Goal: Task Accomplishment & Management: Use online tool/utility

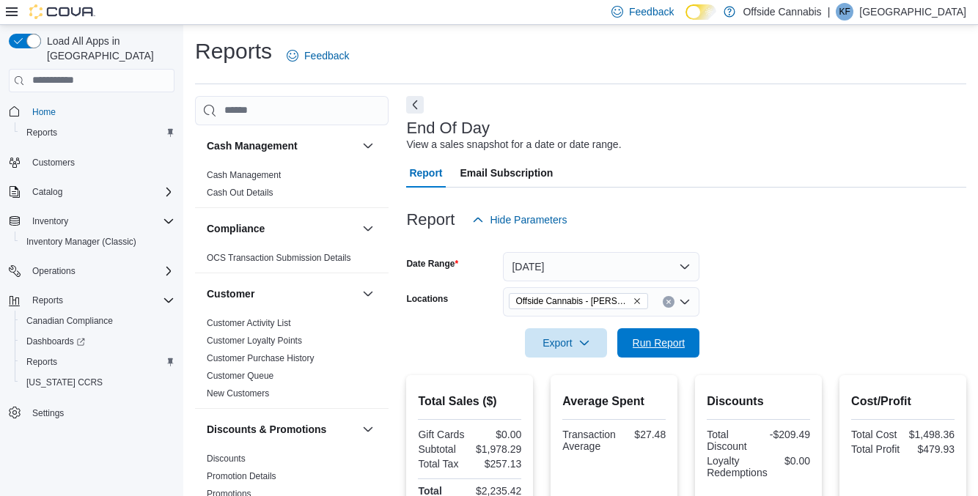
click at [664, 331] on span "Run Report" at bounding box center [658, 342] width 65 height 29
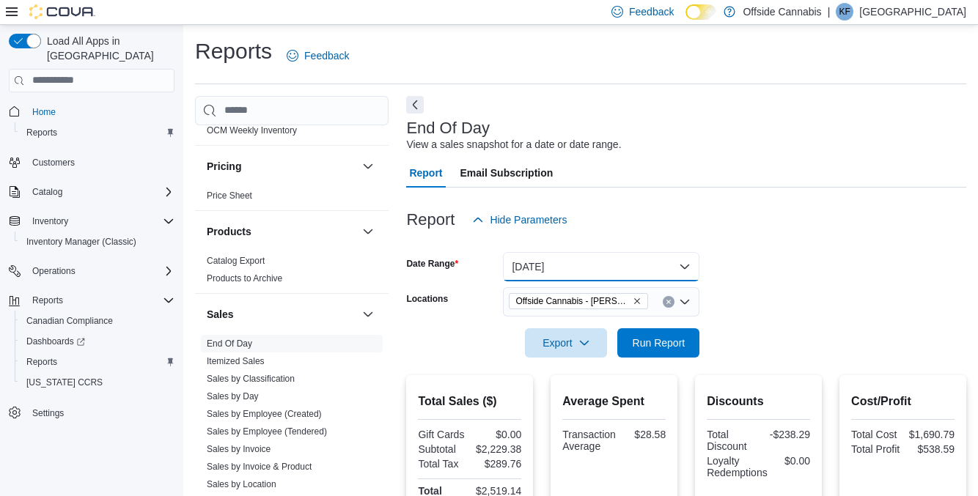
click at [633, 267] on button "[DATE]" at bounding box center [601, 266] width 196 height 29
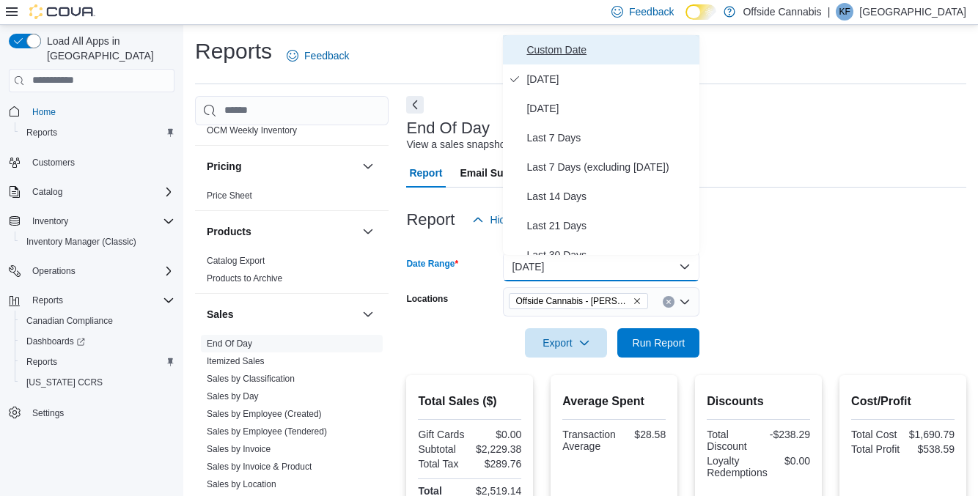
click at [591, 54] on span "Custom Date" at bounding box center [609, 50] width 167 height 18
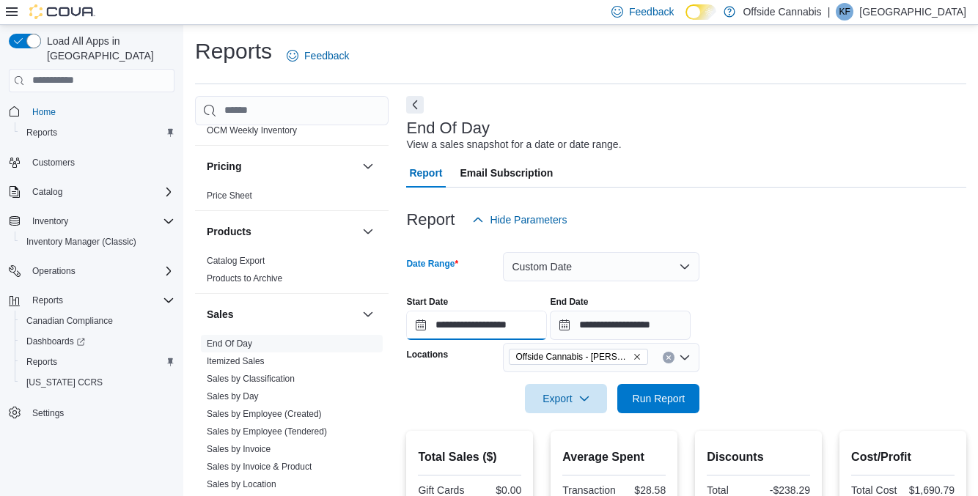
click at [503, 329] on input "**********" at bounding box center [476, 325] width 141 height 29
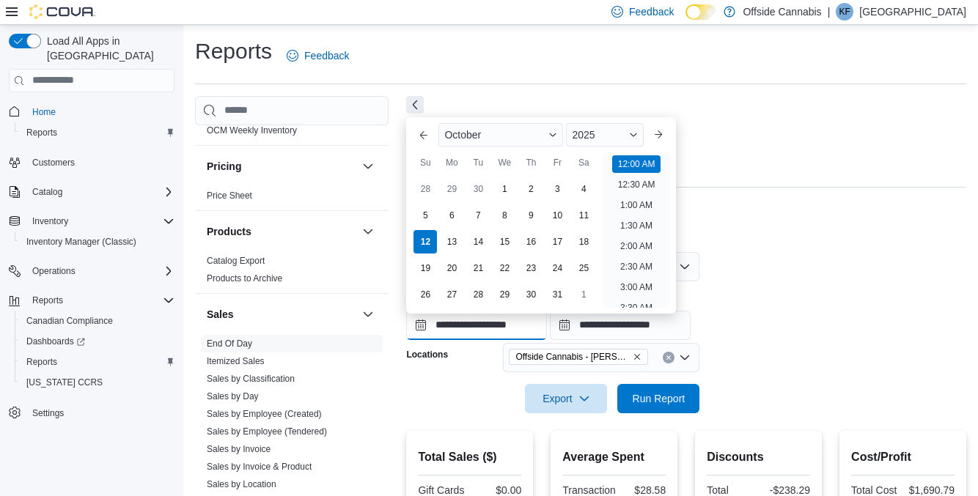
scroll to position [45, 0]
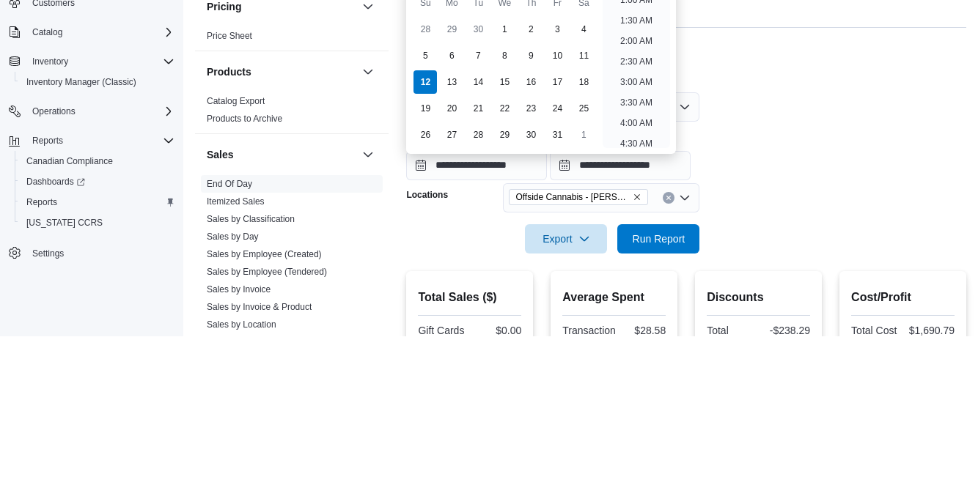
click at [451, 214] on div "6" at bounding box center [451, 215] width 23 height 23
type input "**********"
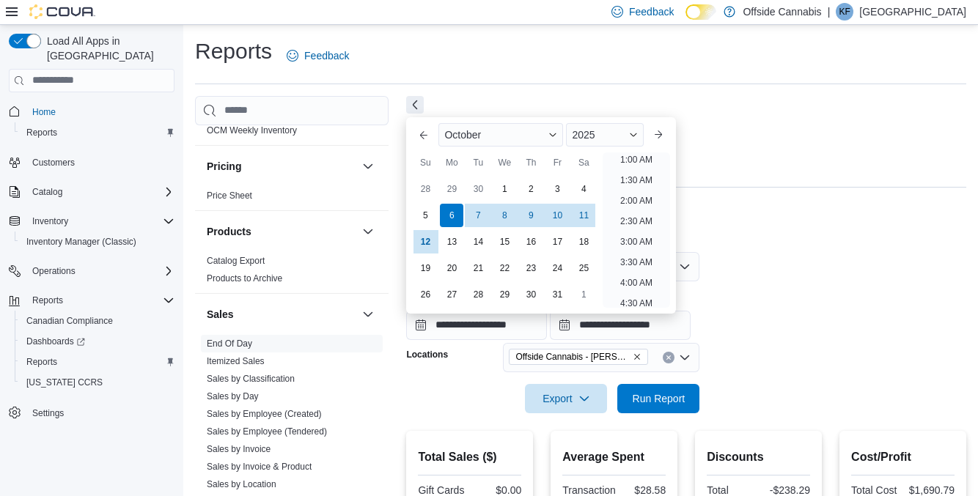
scroll to position [3, 0]
click at [788, 196] on div at bounding box center [686, 197] width 560 height 18
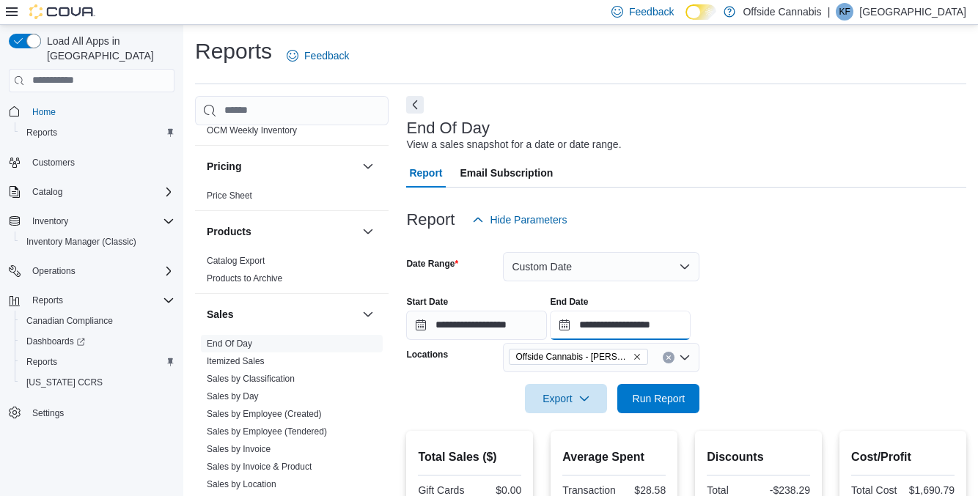
click at [684, 323] on input "**********" at bounding box center [620, 325] width 141 height 29
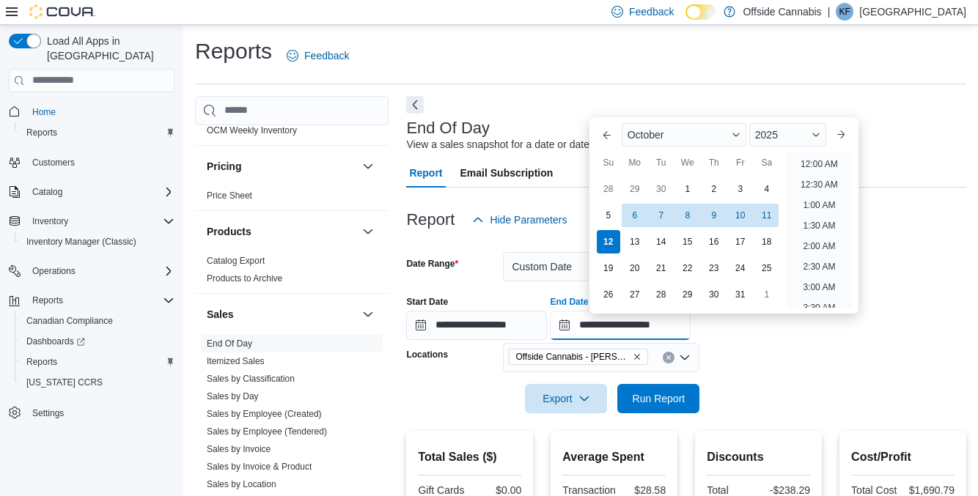
scroll to position [833, 0]
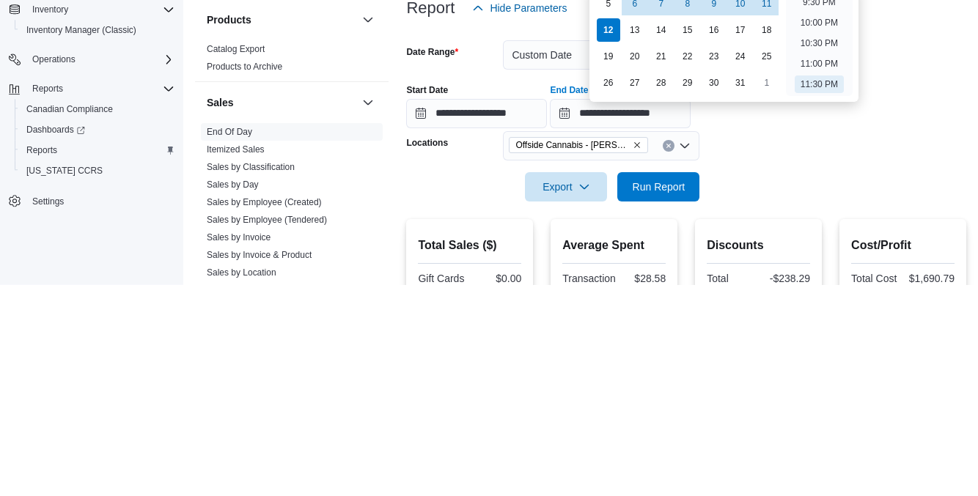
click at [609, 242] on div "12" at bounding box center [608, 241] width 23 height 23
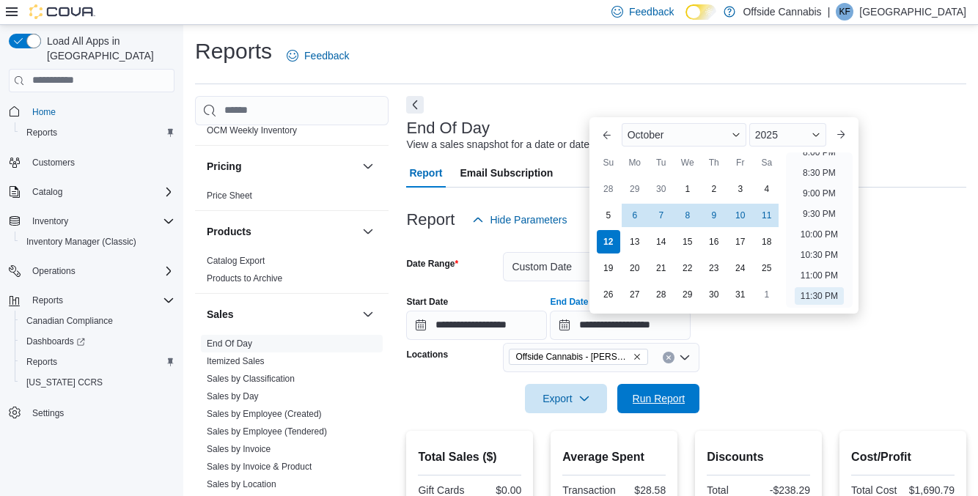
click at [670, 413] on span "Run Report" at bounding box center [658, 398] width 65 height 29
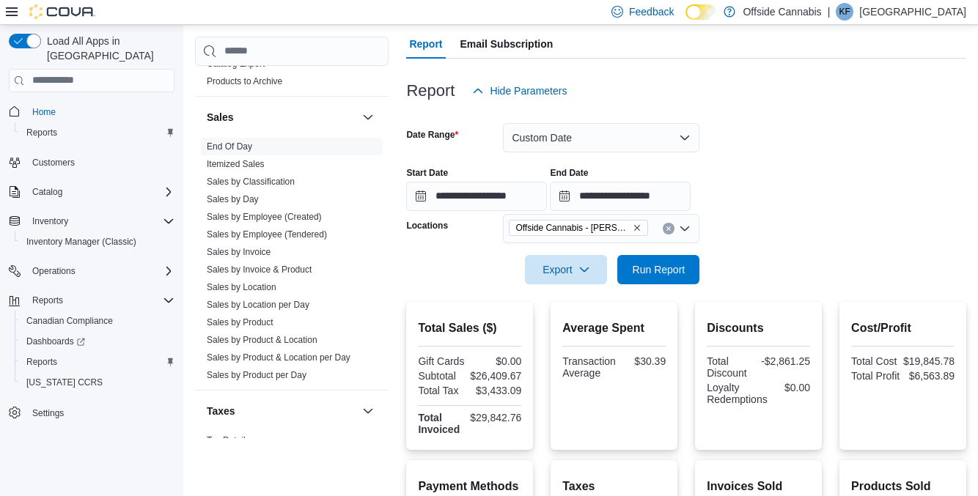
scroll to position [147, 0]
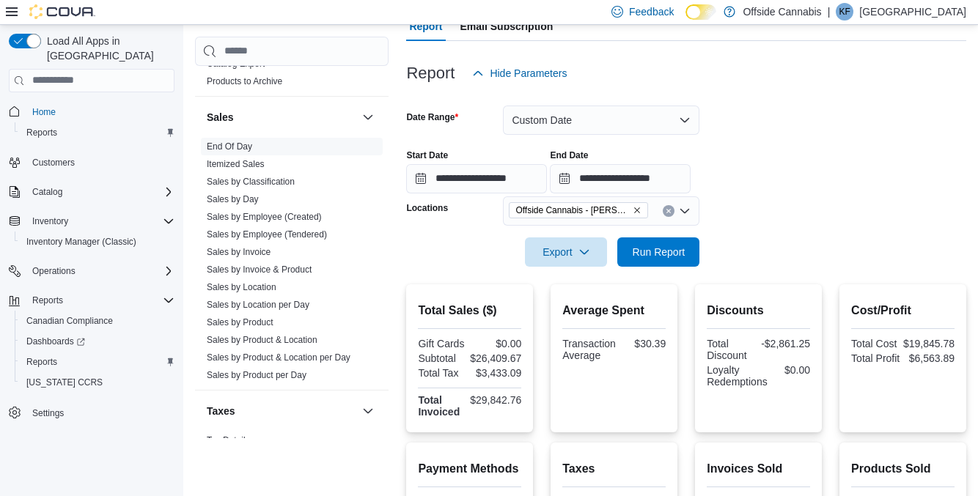
click at [301, 233] on link "Sales by Employee (Tendered)" at bounding box center [267, 234] width 120 height 10
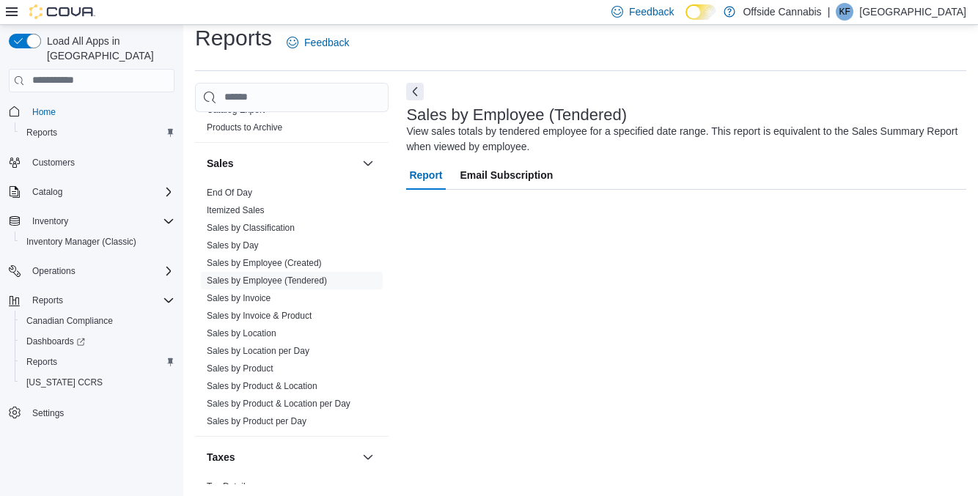
scroll to position [48, 0]
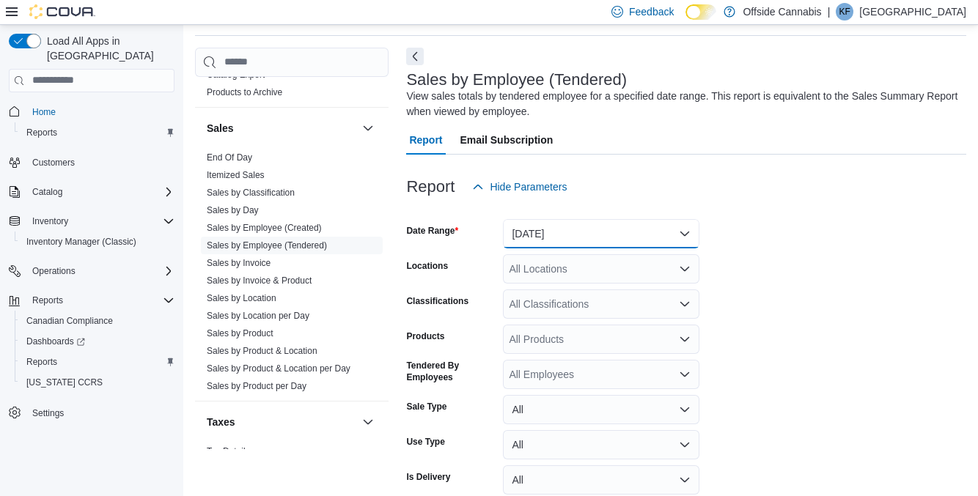
click at [668, 238] on button "[DATE]" at bounding box center [601, 233] width 196 height 29
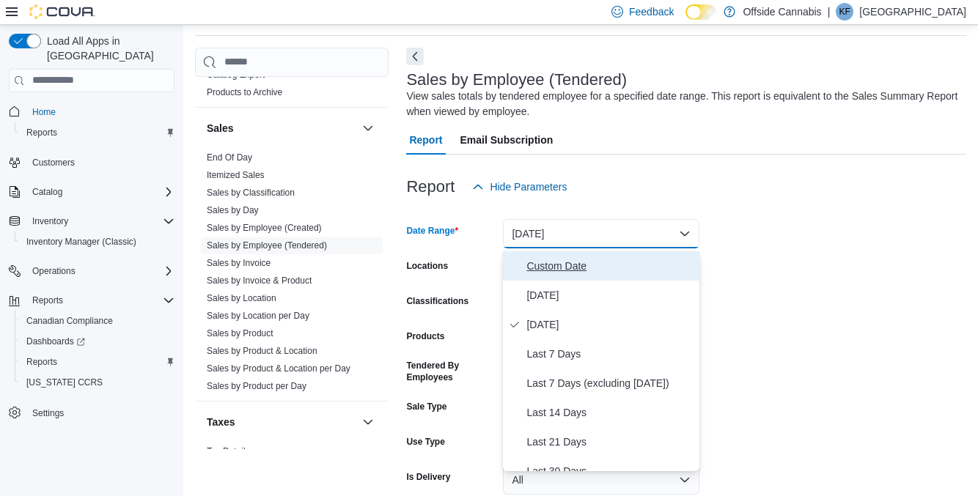
click at [589, 262] on span "Custom Date" at bounding box center [609, 266] width 167 height 18
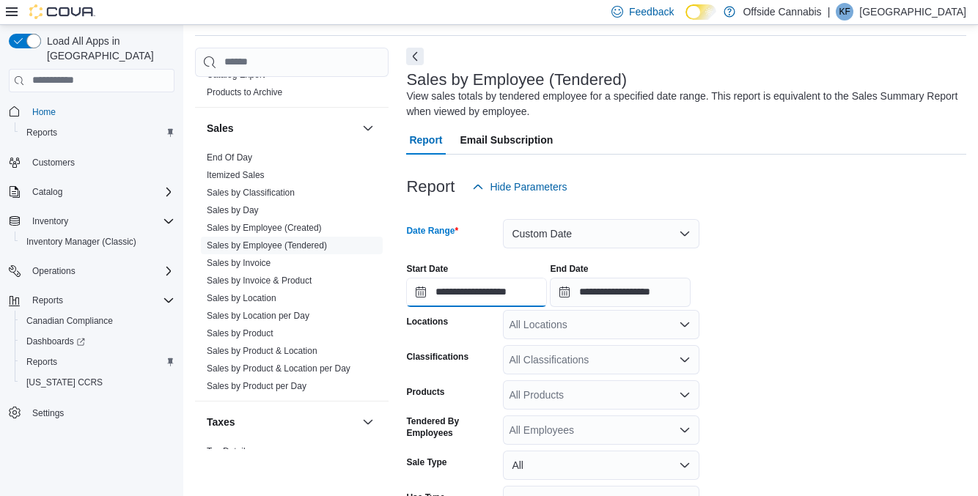
click at [545, 289] on input "**********" at bounding box center [476, 292] width 141 height 29
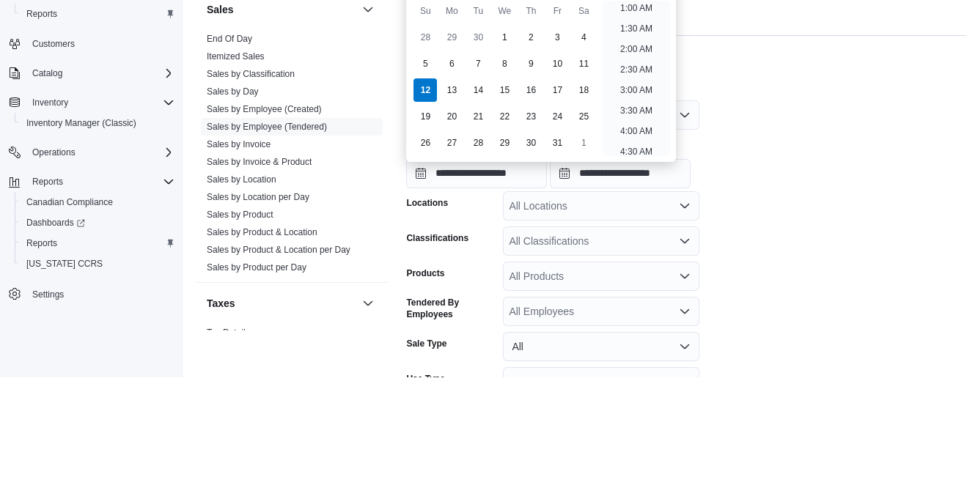
click at [452, 182] on div "6" at bounding box center [451, 182] width 23 height 23
type input "**********"
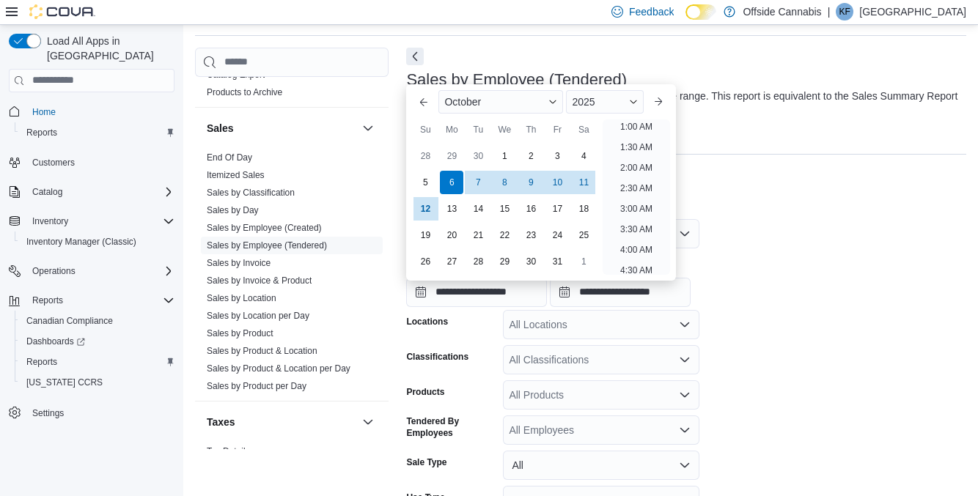
scroll to position [3, 0]
click at [691, 294] on input "**********" at bounding box center [620, 292] width 141 height 29
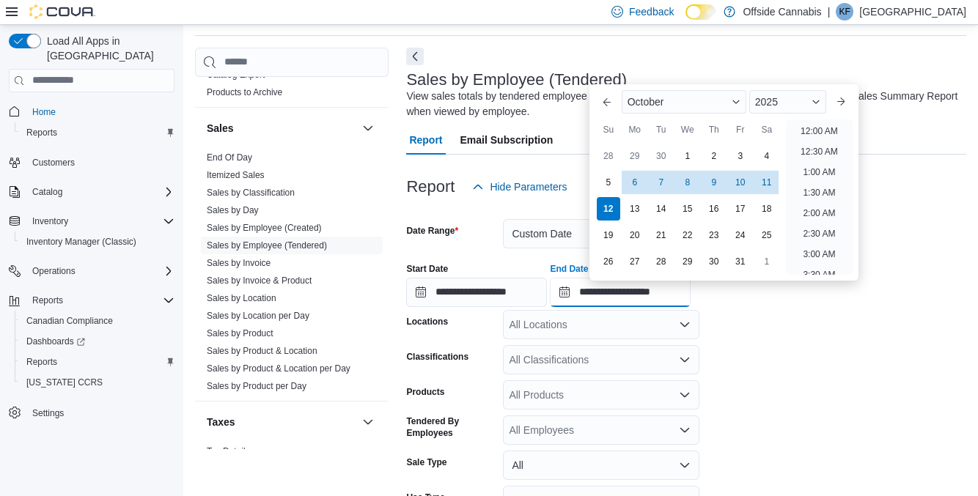
scroll to position [833, 0]
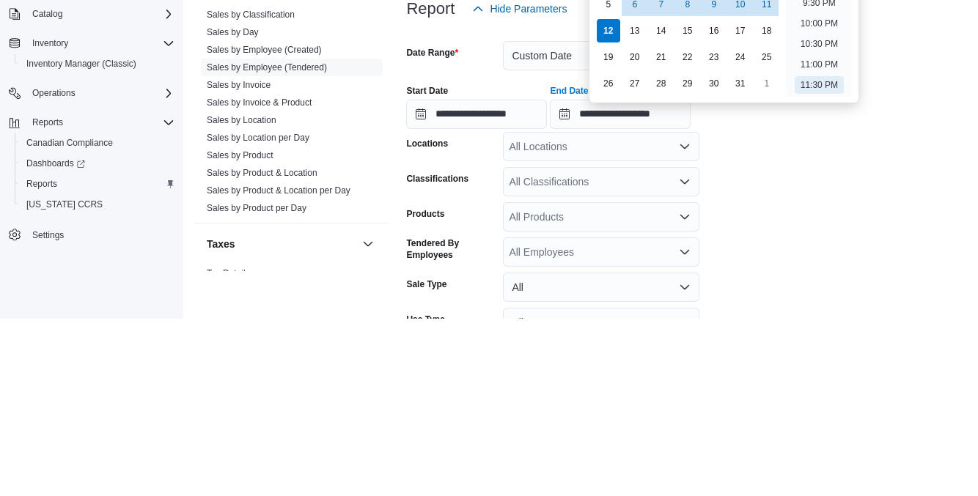
click at [609, 209] on div "12" at bounding box center [608, 208] width 23 height 23
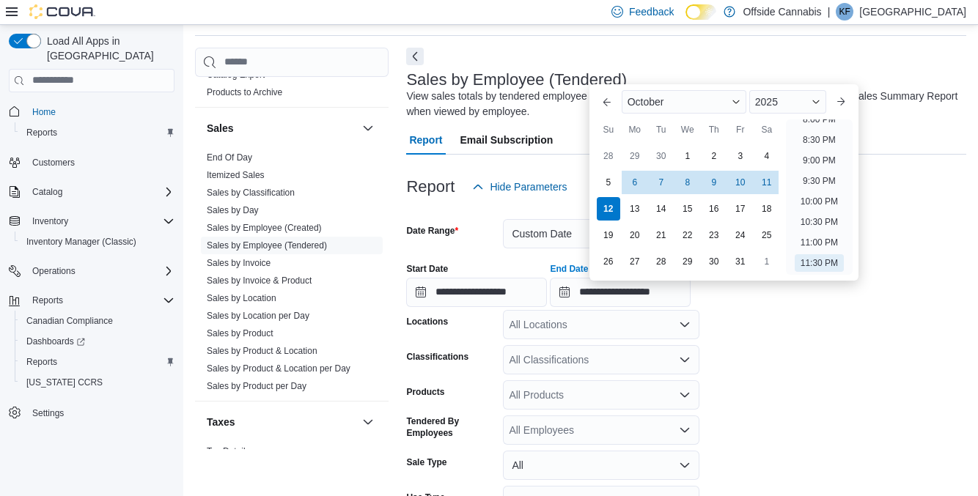
click at [850, 336] on form "**********" at bounding box center [686, 397] width 560 height 390
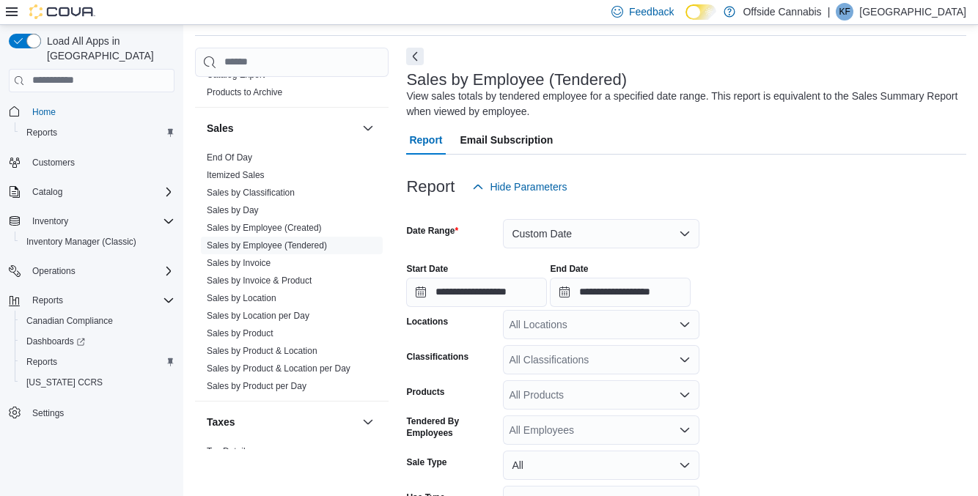
click at [661, 334] on div "All Locations" at bounding box center [601, 324] width 196 height 29
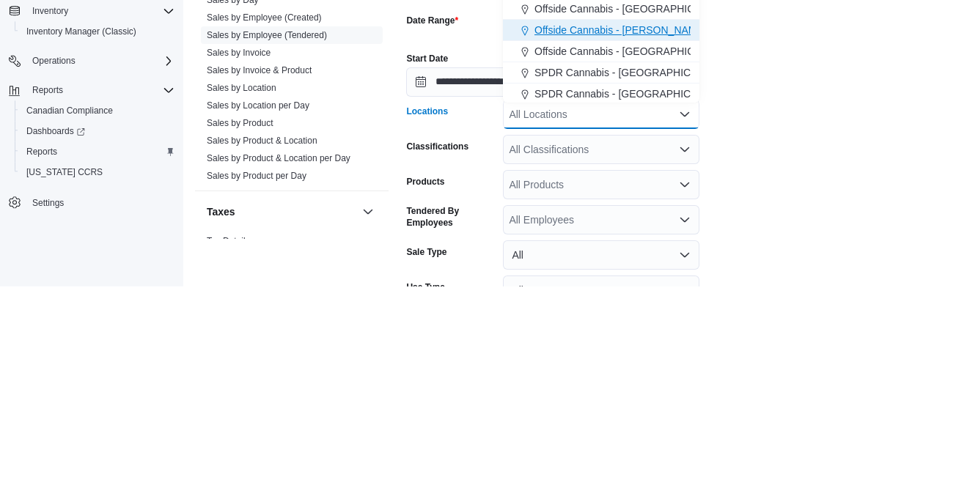
click at [645, 243] on span "Offside Cannabis - [PERSON_NAME]" at bounding box center [620, 240] width 172 height 15
click at [804, 433] on form "**********" at bounding box center [686, 397] width 560 height 390
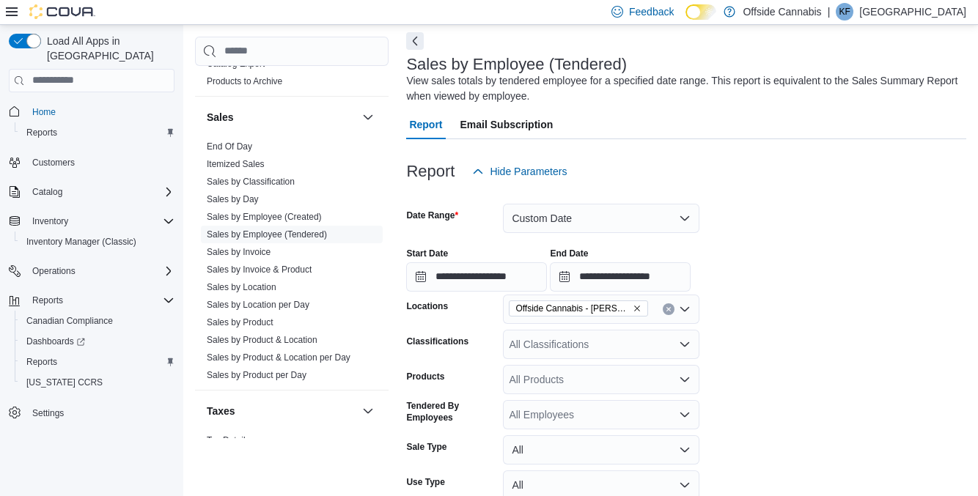
scroll to position [114, 0]
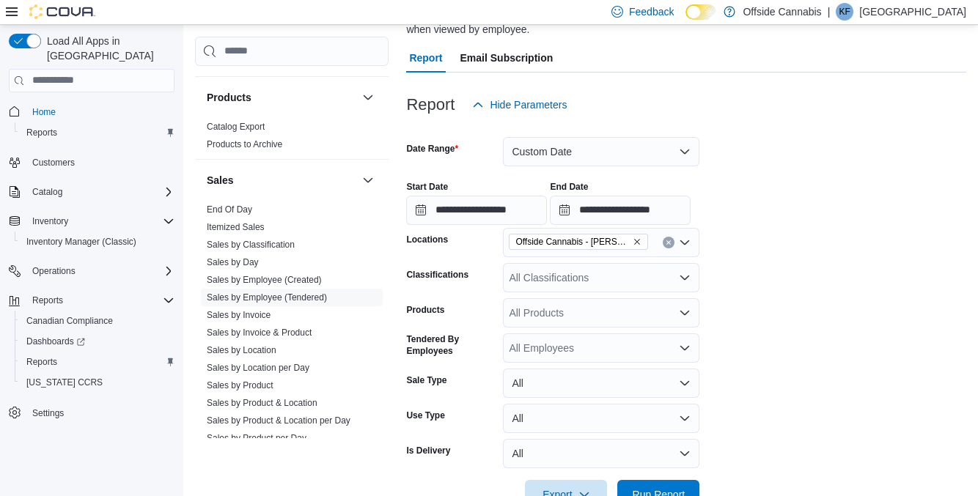
scroll to position [911, 0]
click at [237, 205] on link "End Of Day" at bounding box center [229, 210] width 45 height 10
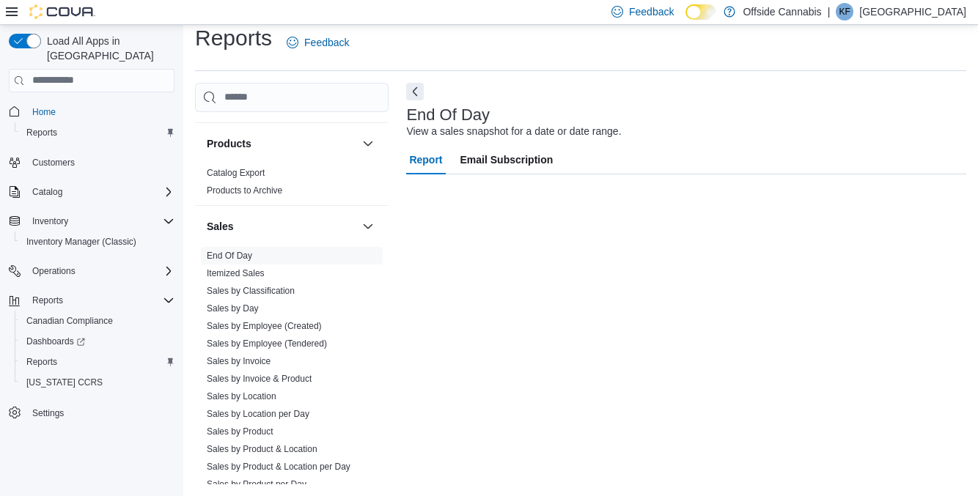
scroll to position [34, 0]
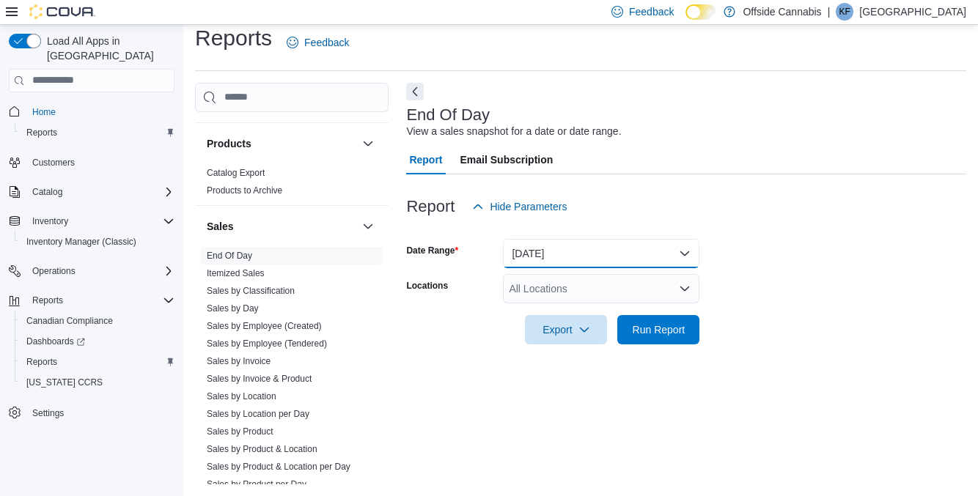
click at [677, 240] on button "[DATE]" at bounding box center [601, 253] width 196 height 29
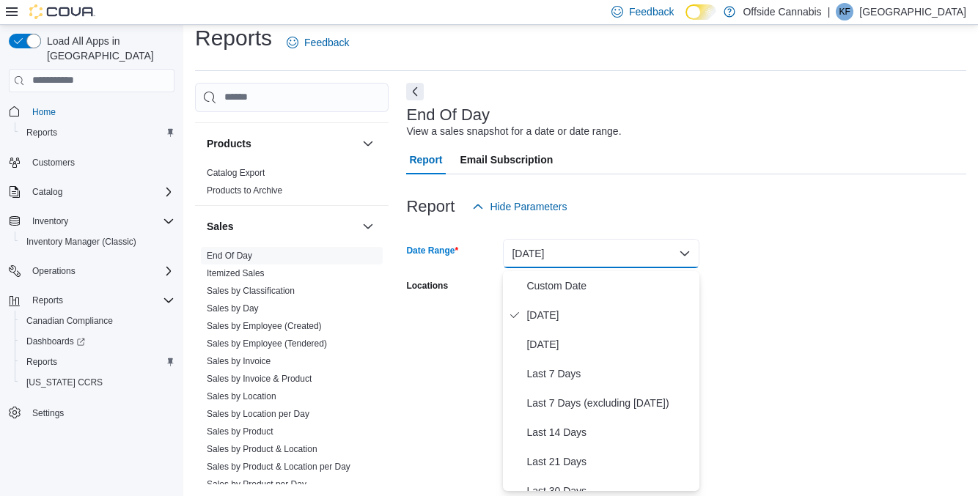
click at [798, 225] on form "Date Range [DATE] Locations All Locations Export Run Report" at bounding box center [686, 282] width 560 height 123
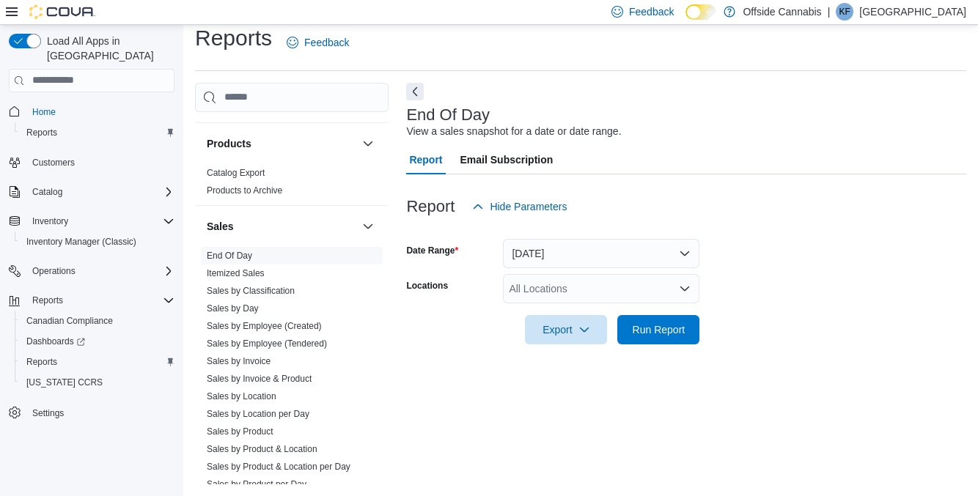
click at [669, 282] on div "All Locations" at bounding box center [601, 288] width 196 height 29
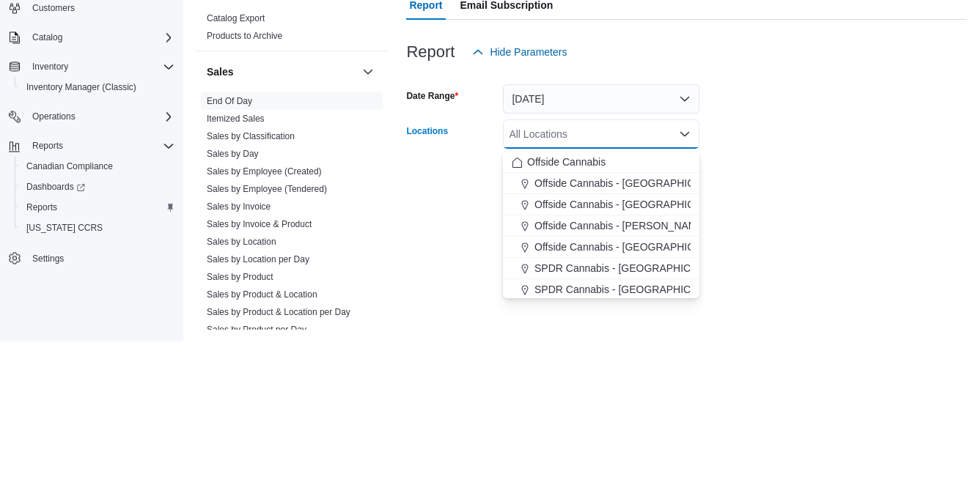
scroll to position [33, 0]
click at [667, 370] on button "Offside Cannabis - [PERSON_NAME]" at bounding box center [601, 380] width 196 height 21
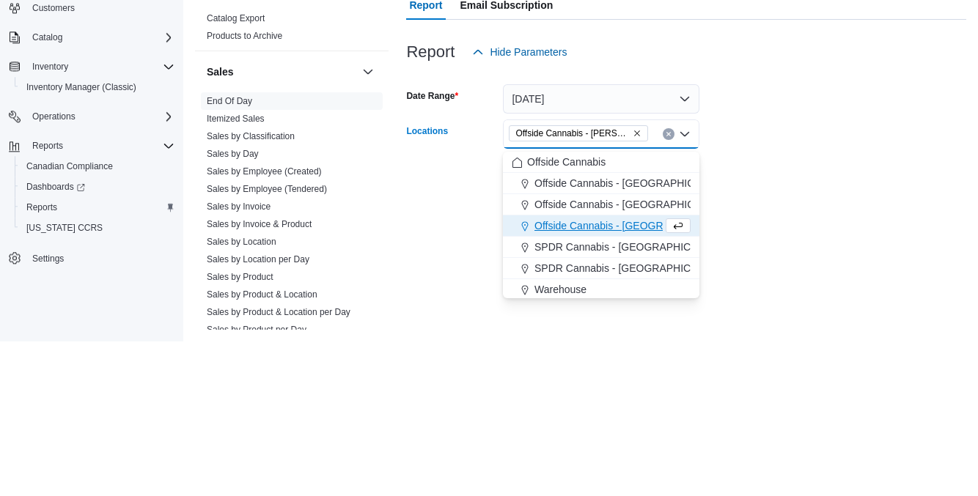
click at [748, 319] on form "Date Range [DATE] Locations Offside [GEOGRAPHIC_DATA] - [GEOGRAPHIC_DATA][PERSO…" at bounding box center [686, 282] width 560 height 123
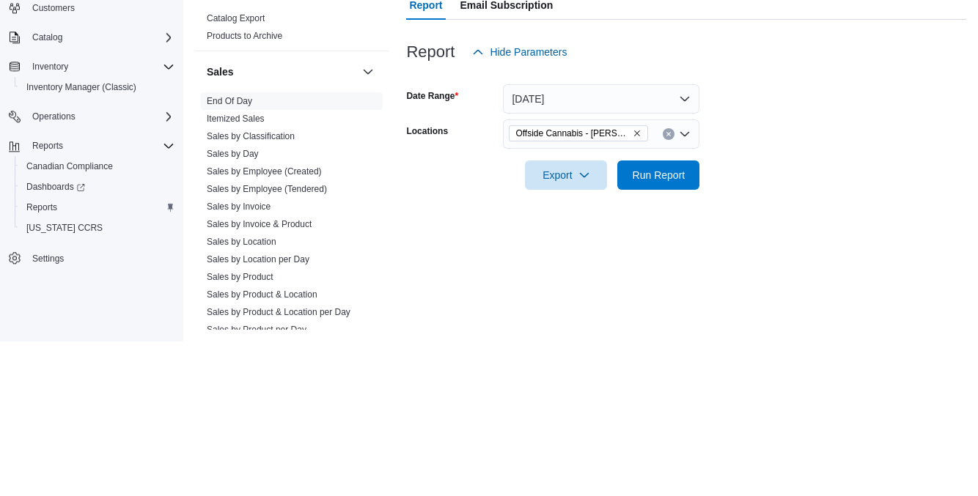
scroll to position [34, 0]
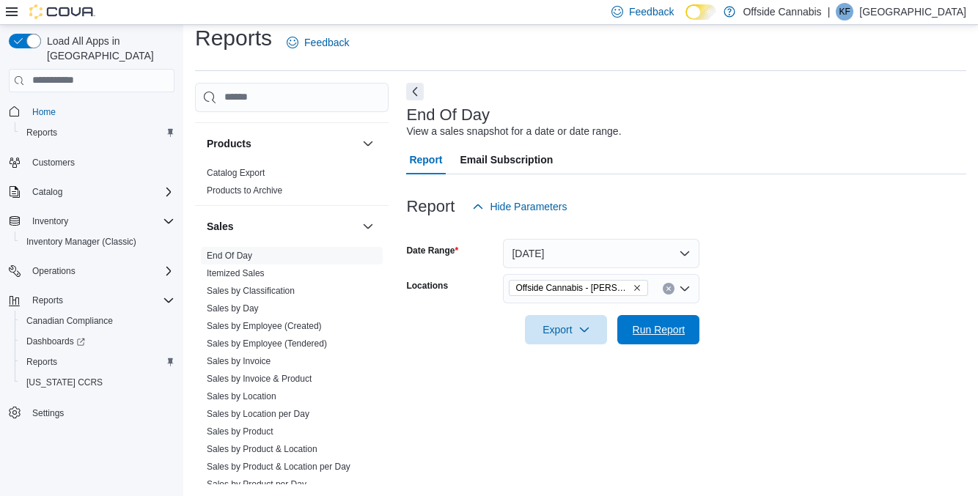
click at [666, 323] on span "Run Report" at bounding box center [659, 330] width 53 height 15
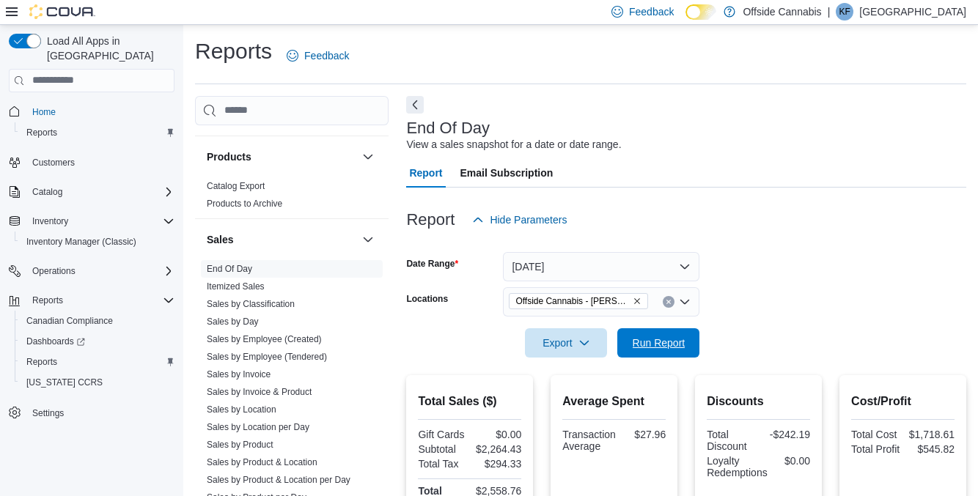
click at [650, 342] on span "Run Report" at bounding box center [659, 343] width 53 height 15
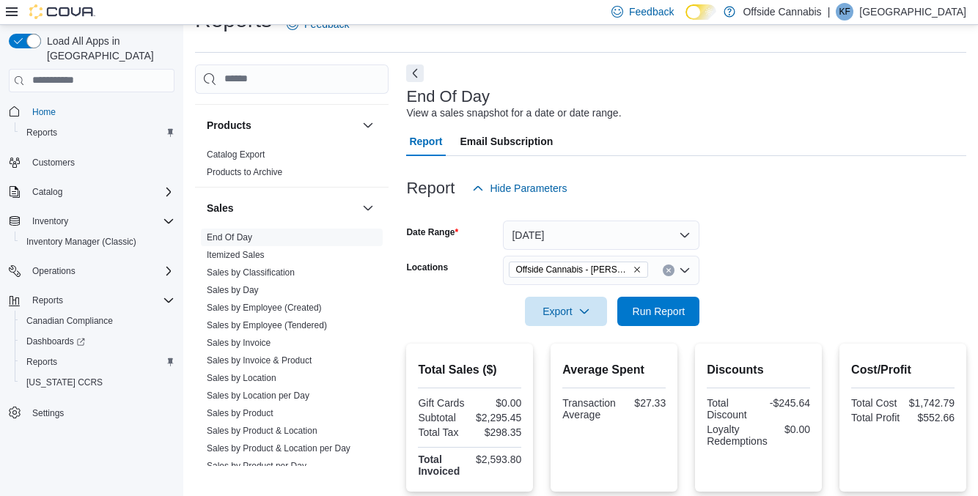
scroll to position [25, 0]
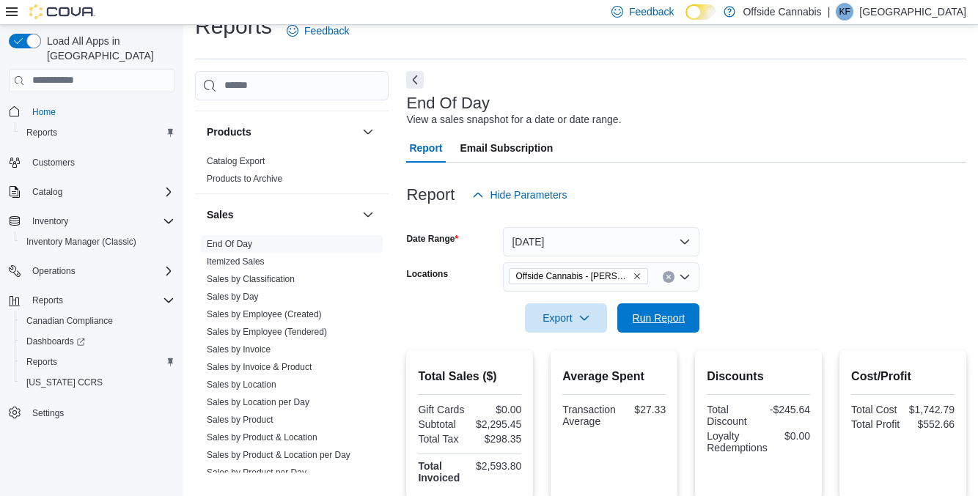
click at [674, 323] on span "Run Report" at bounding box center [659, 318] width 53 height 15
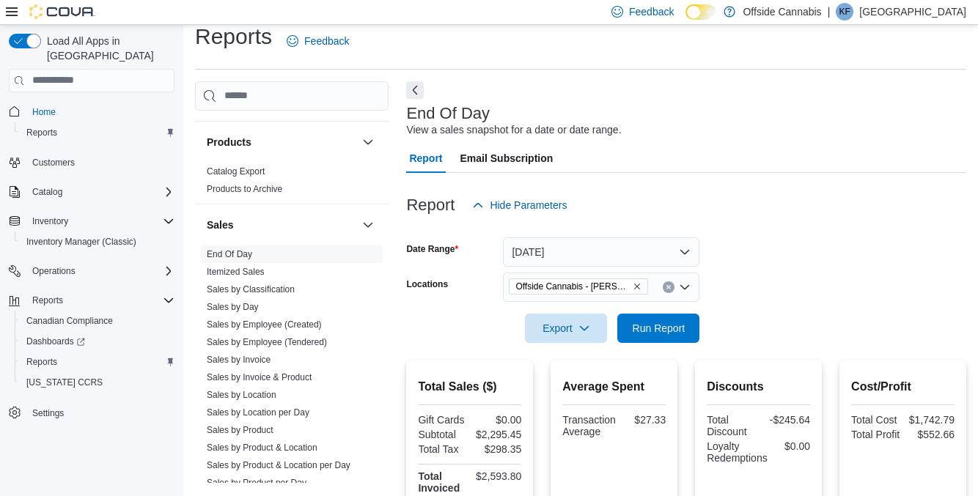
scroll to position [0, 0]
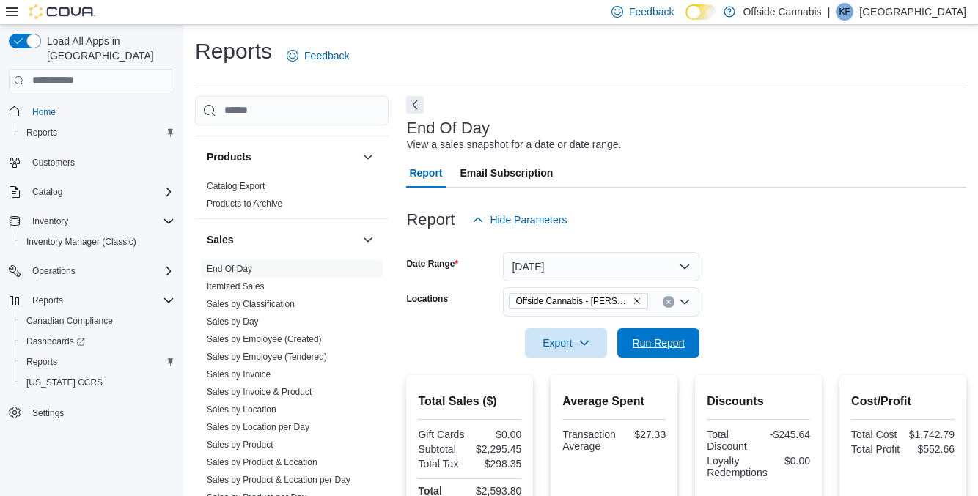
click at [690, 337] on span "Run Report" at bounding box center [658, 342] width 65 height 29
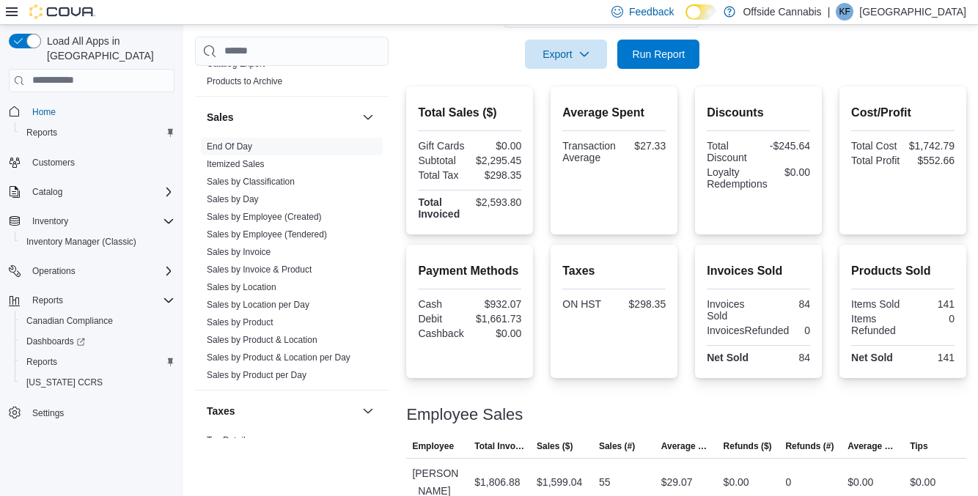
scroll to position [294, 0]
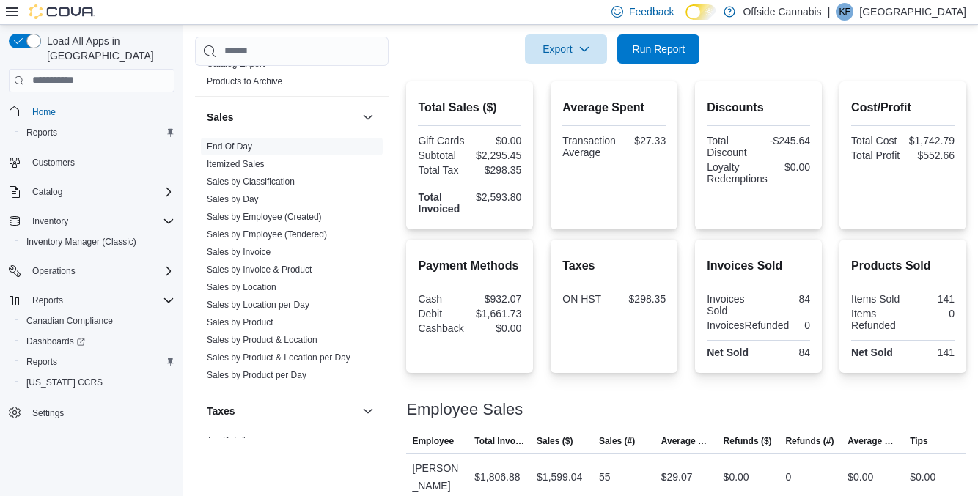
click at [315, 243] on span "Sales by Invoice" at bounding box center [292, 252] width 182 height 18
click at [298, 233] on link "Sales by Employee (Tendered)" at bounding box center [267, 234] width 120 height 10
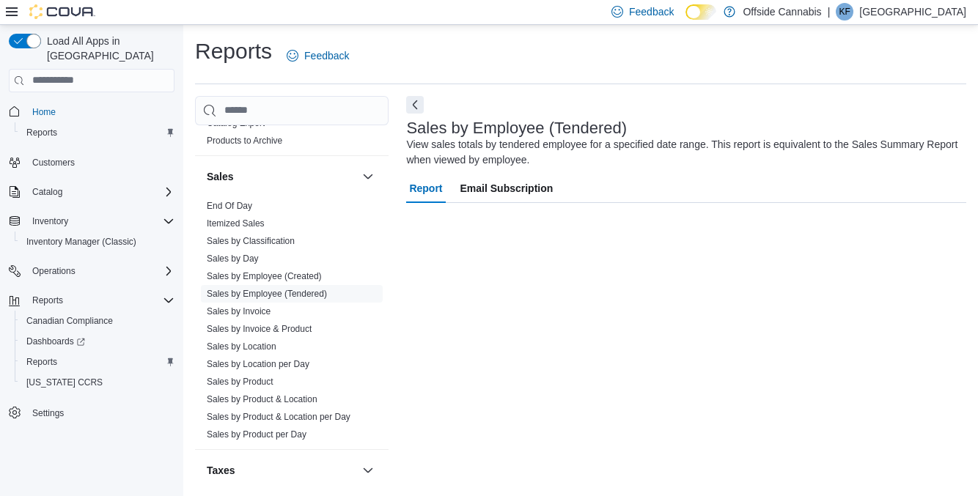
click at [287, 237] on link "Sales by Classification" at bounding box center [251, 241] width 88 height 10
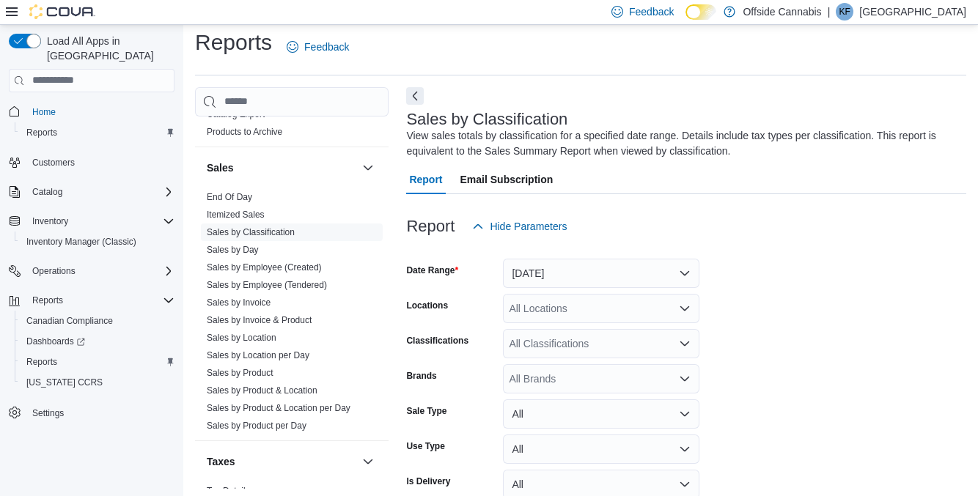
scroll to position [23, 0]
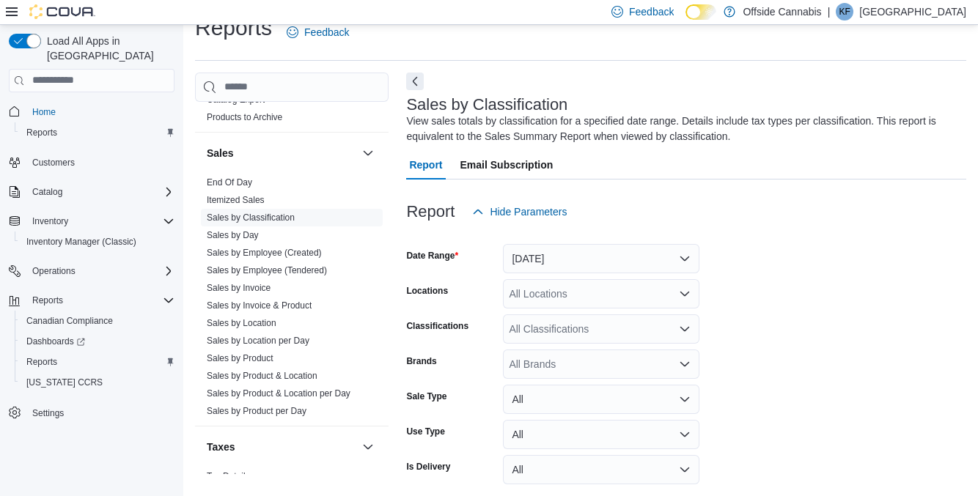
click at [309, 271] on link "Sales by Employee (Tendered)" at bounding box center [267, 270] width 120 height 10
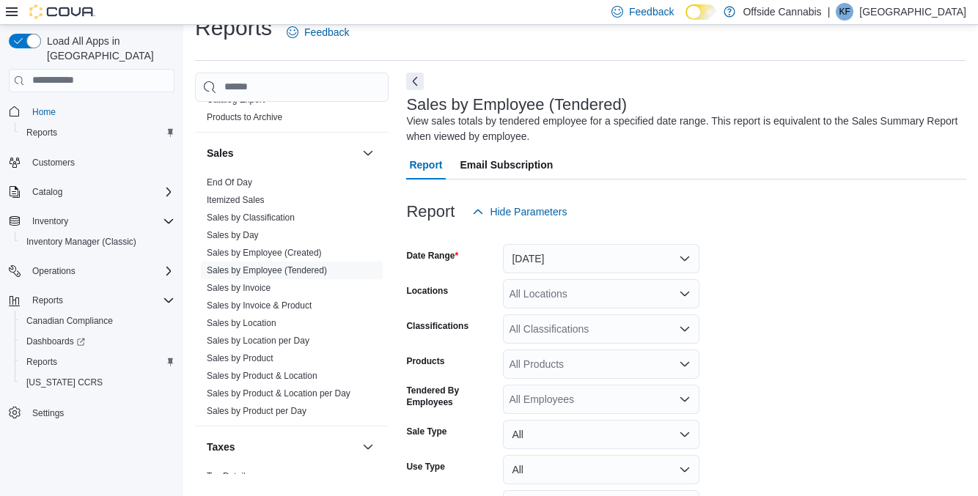
scroll to position [48, 0]
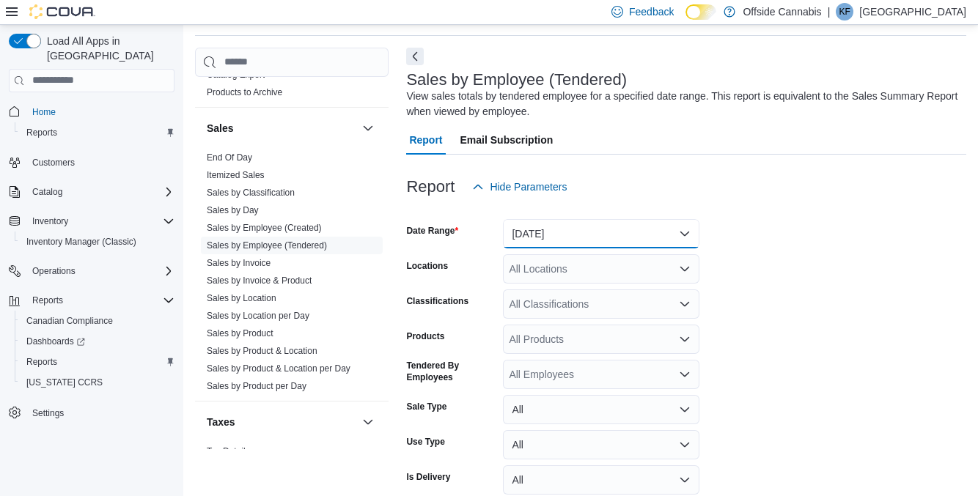
click at [674, 230] on button "[DATE]" at bounding box center [601, 233] width 196 height 29
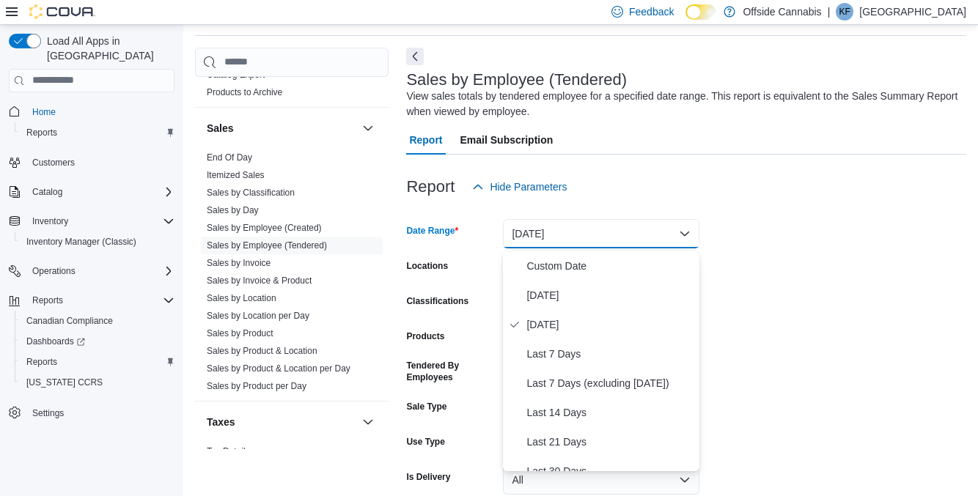
click at [798, 290] on form "Date Range [DATE] Locations All Locations Classifications All Classifications P…" at bounding box center [686, 369] width 560 height 334
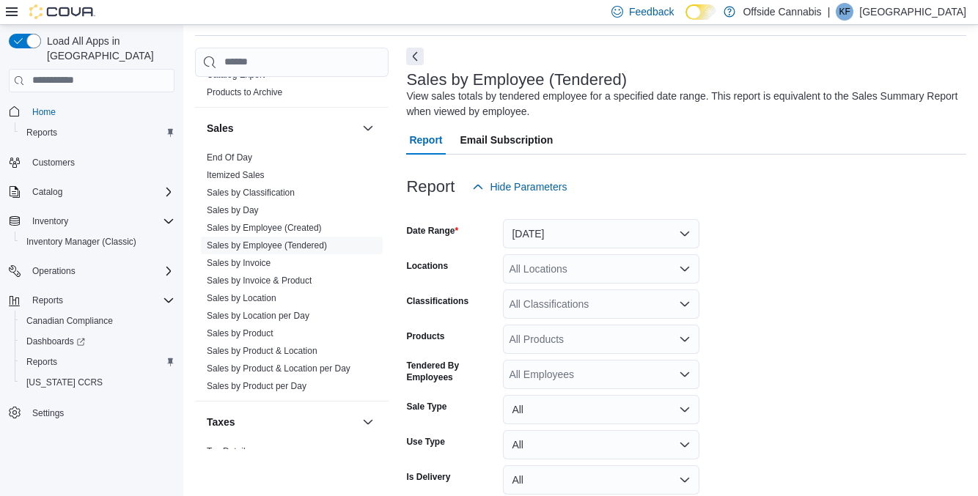
click at [651, 276] on div "All Locations" at bounding box center [601, 268] width 196 height 29
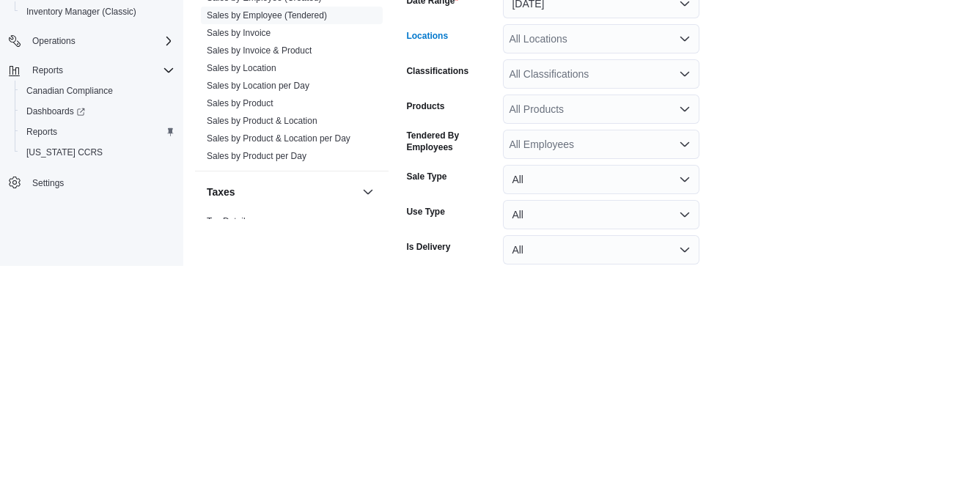
click at [641, 278] on div "All Locations Combo box. Selected. Combo box input. All Locations. Type some te…" at bounding box center [601, 268] width 196 height 29
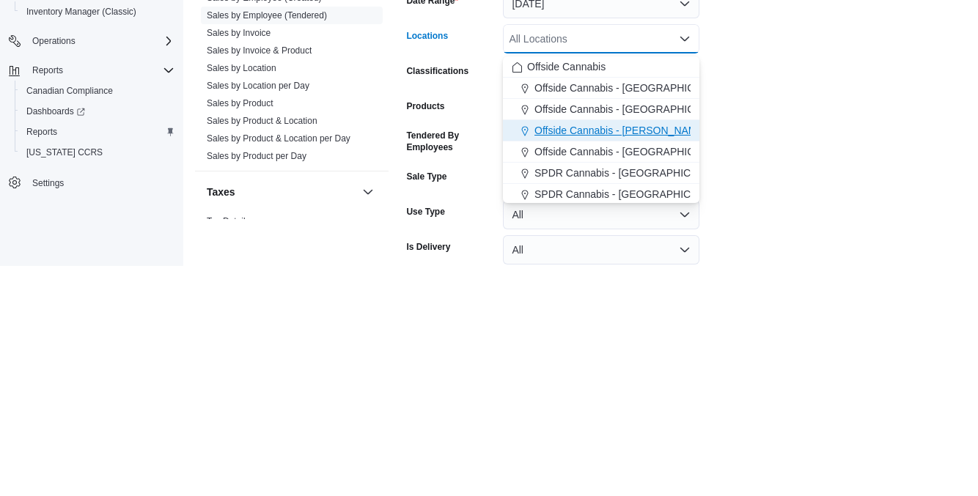
click at [661, 358] on div "Offside Cannabis - [PERSON_NAME]" at bounding box center [601, 360] width 179 height 15
click at [773, 435] on form "Date Range [DATE] Locations Offside [GEOGRAPHIC_DATA] - [GEOGRAPHIC_DATA][PERSO…" at bounding box center [686, 369] width 560 height 334
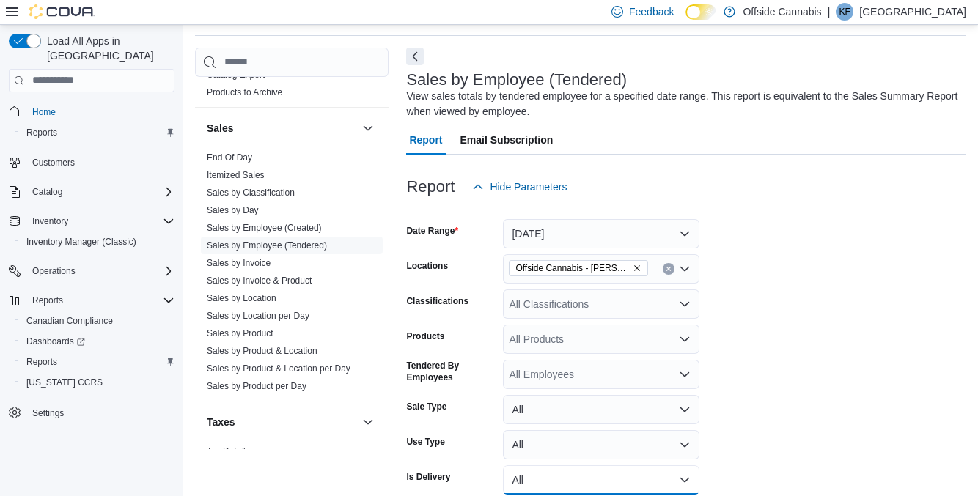
click at [666, 495] on button "All" at bounding box center [601, 480] width 196 height 29
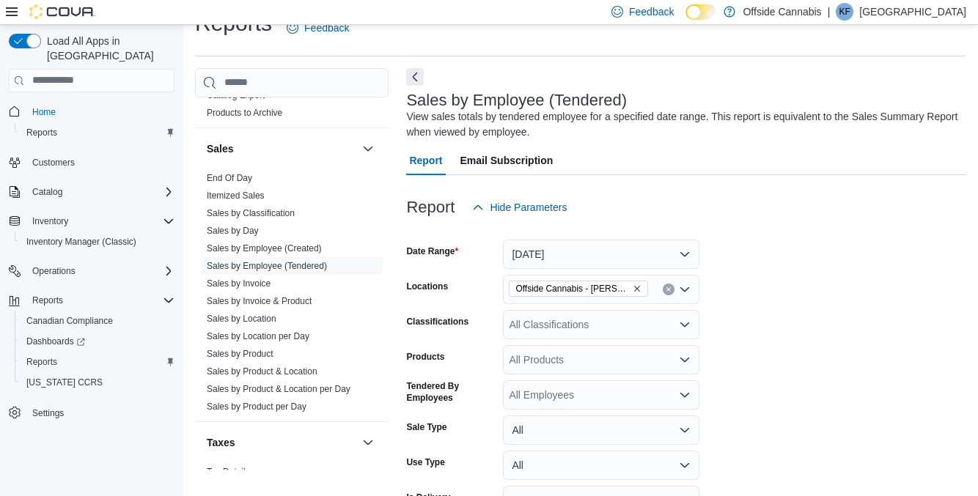
scroll to position [29, 0]
click at [658, 249] on button "[DATE]" at bounding box center [601, 253] width 196 height 29
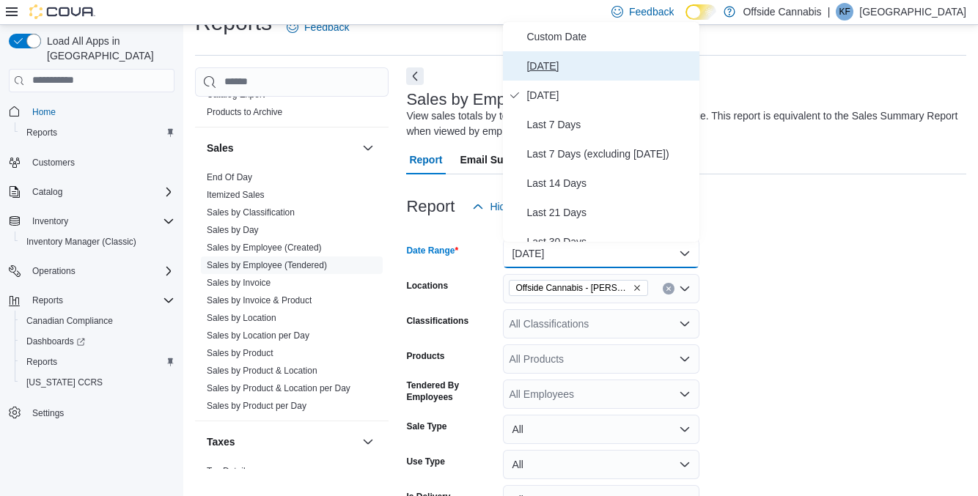
click at [540, 63] on span "[DATE]" at bounding box center [609, 66] width 167 height 18
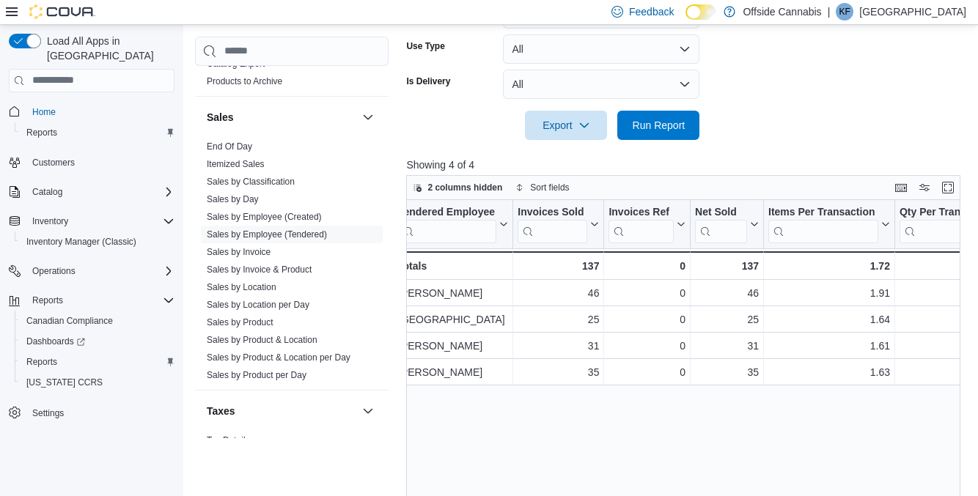
scroll to position [0, 15]
click at [676, 123] on span "Run Report" at bounding box center [659, 125] width 53 height 15
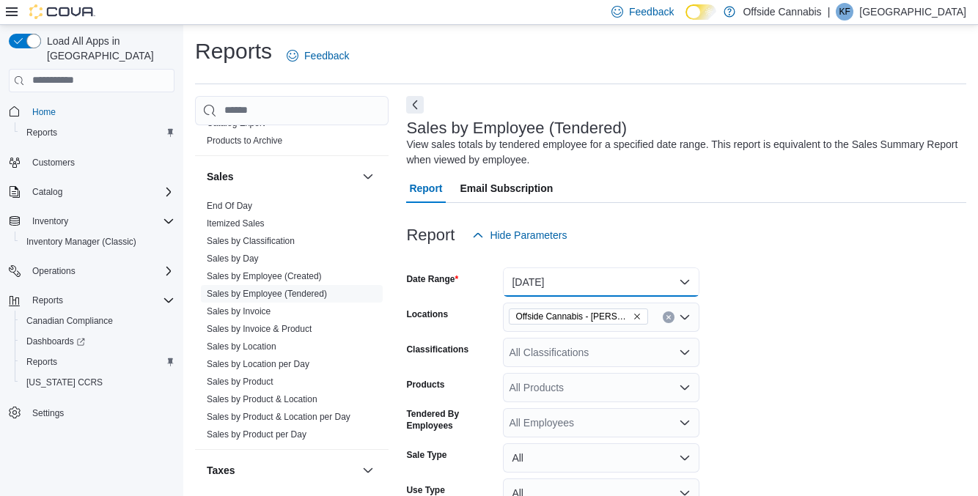
click at [648, 288] on button "[DATE]" at bounding box center [601, 282] width 196 height 29
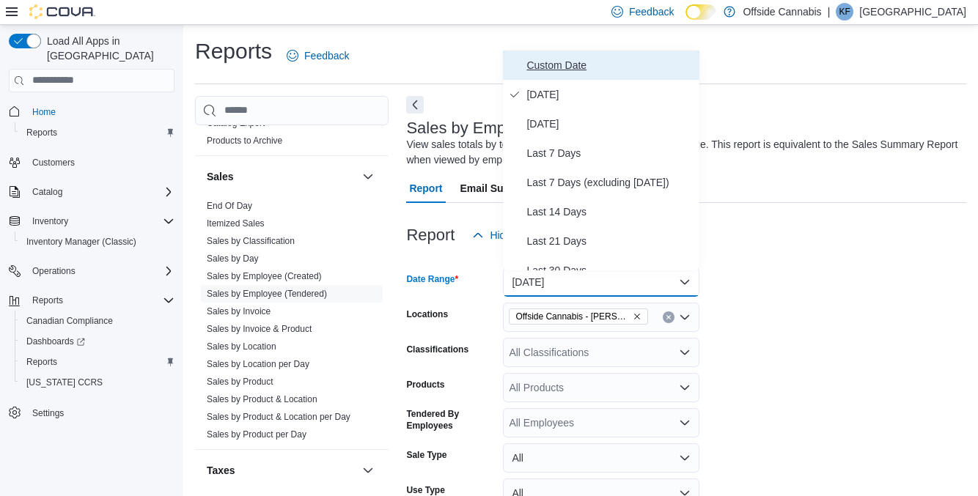
click at [591, 65] on span "Custom Date" at bounding box center [609, 65] width 167 height 18
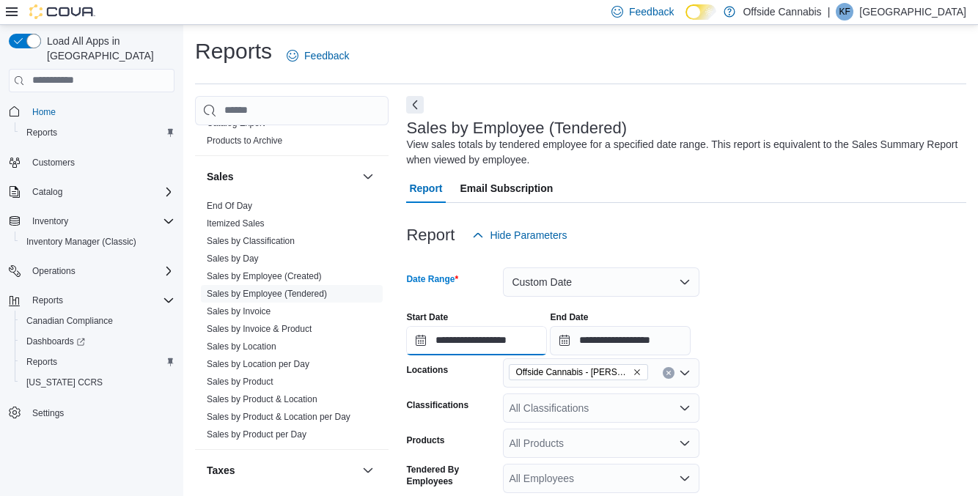
click at [504, 339] on input "**********" at bounding box center [476, 340] width 141 height 29
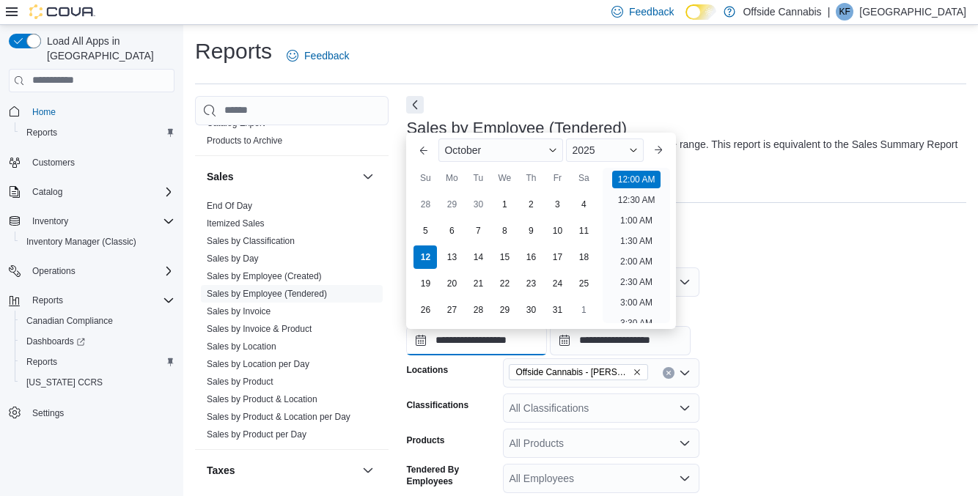
scroll to position [45, 0]
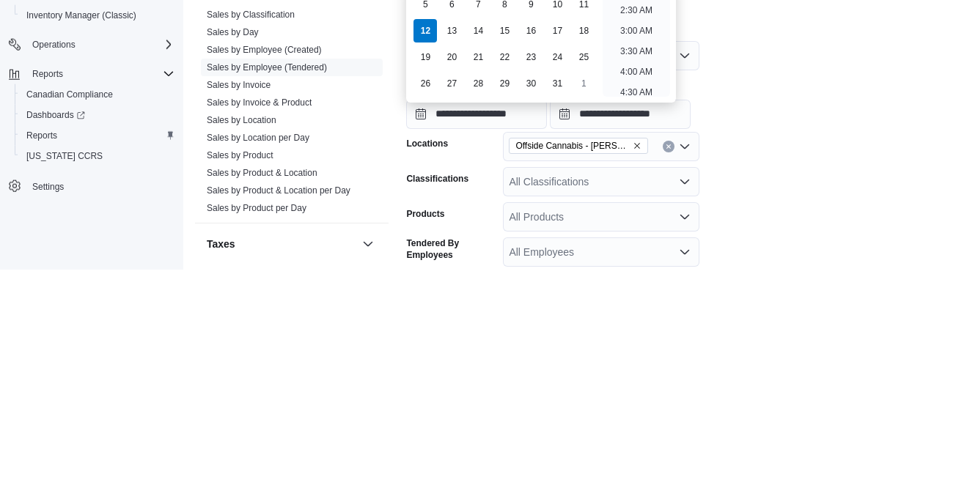
click at [446, 246] on div "13" at bounding box center [451, 257] width 23 height 23
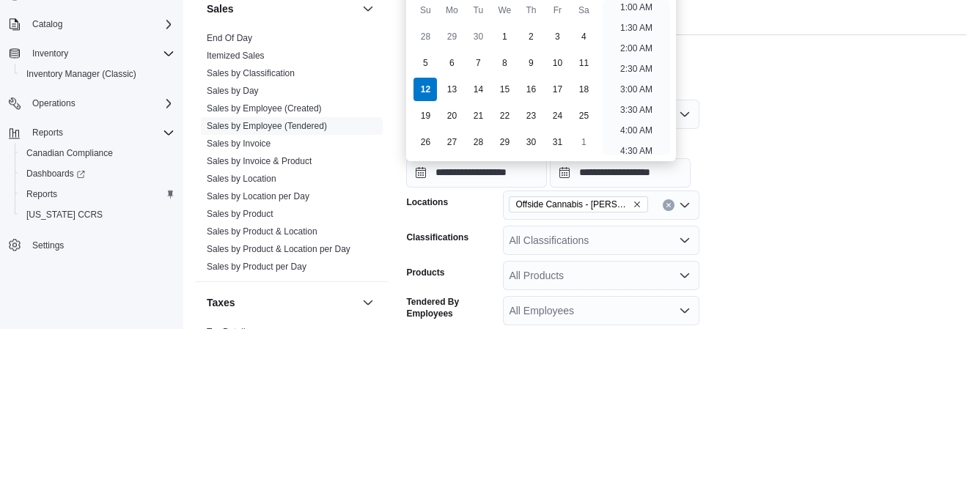
type input "**********"
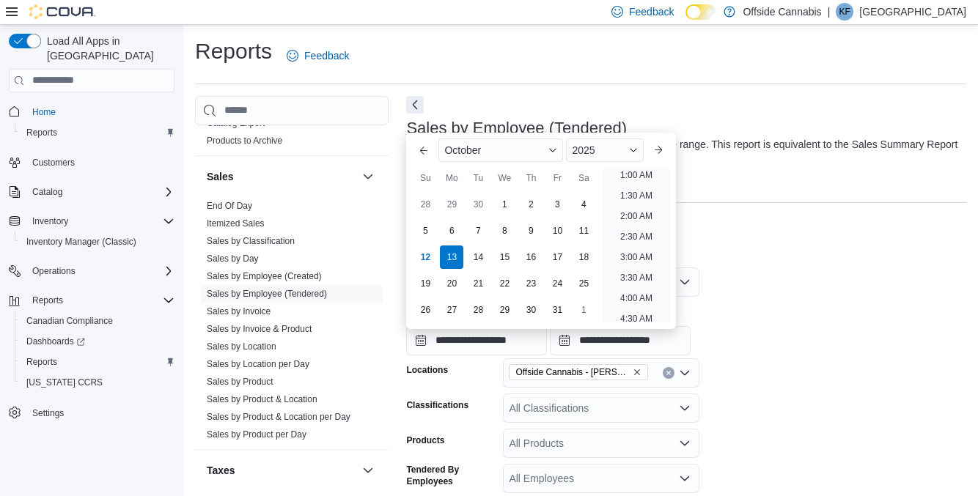
scroll to position [3, 0]
click at [451, 233] on div "6" at bounding box center [451, 230] width 23 height 23
type input "**********"
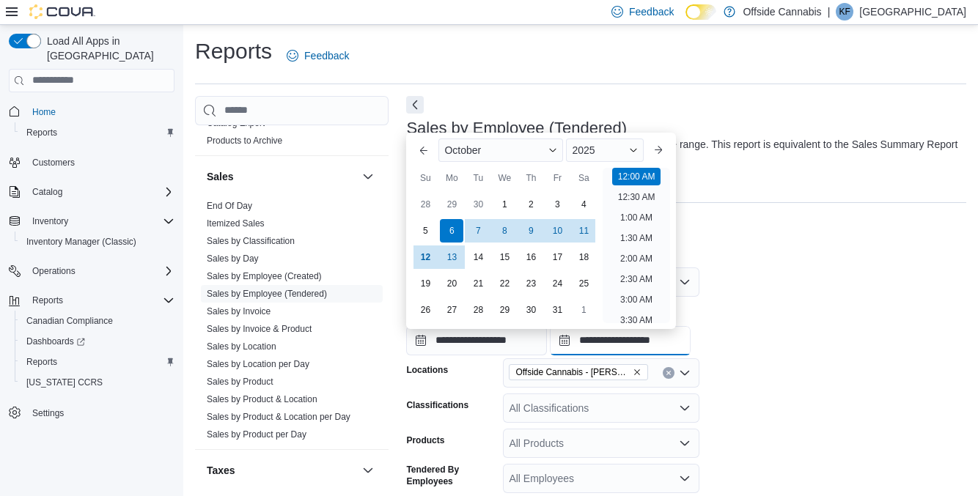
click at [691, 346] on input "**********" at bounding box center [620, 340] width 141 height 29
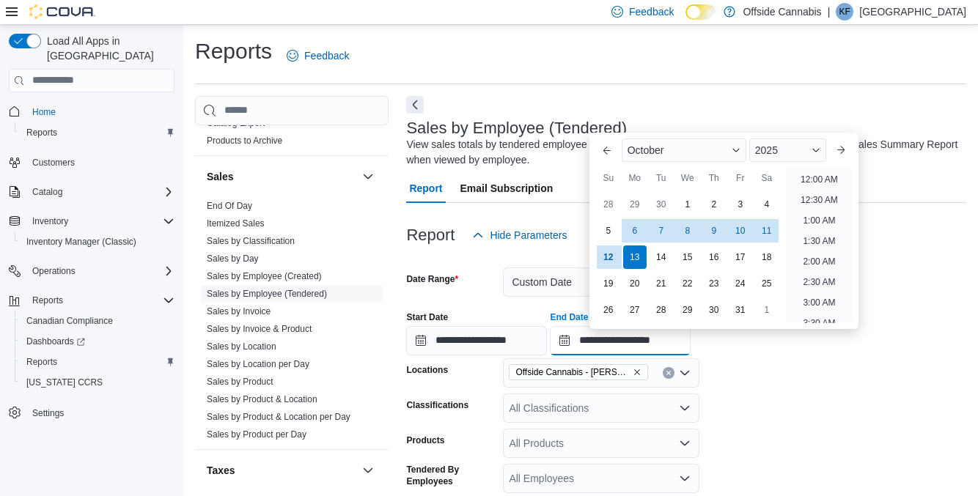
scroll to position [833, 0]
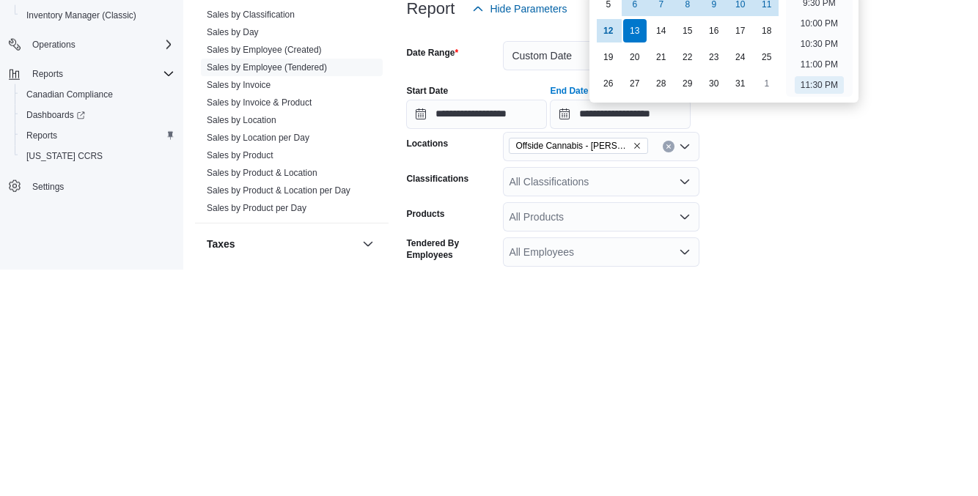
click at [605, 260] on div "12" at bounding box center [608, 257] width 23 height 23
type input "**********"
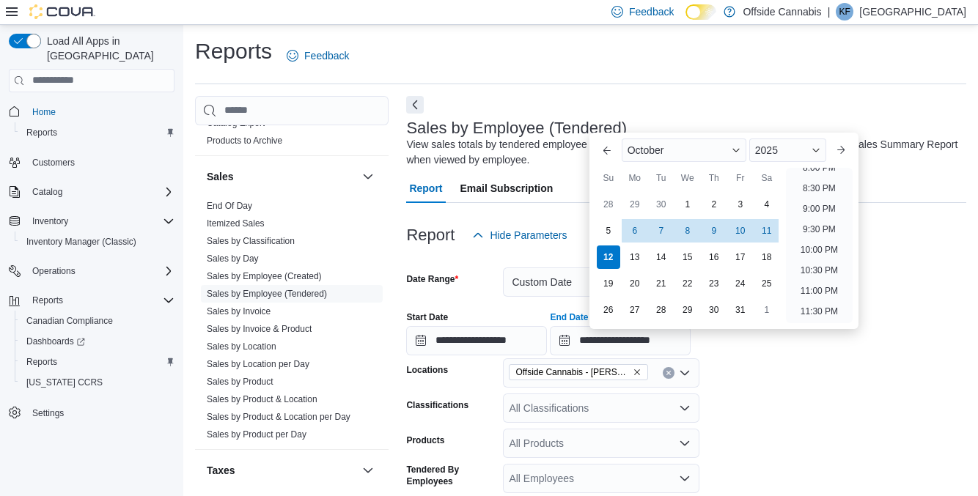
click at [823, 390] on form "**********" at bounding box center [686, 445] width 560 height 390
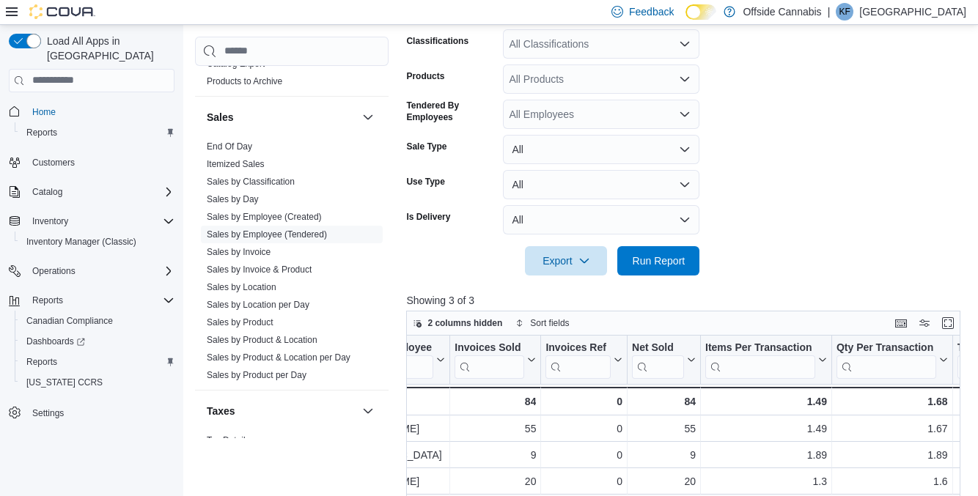
scroll to position [0, 0]
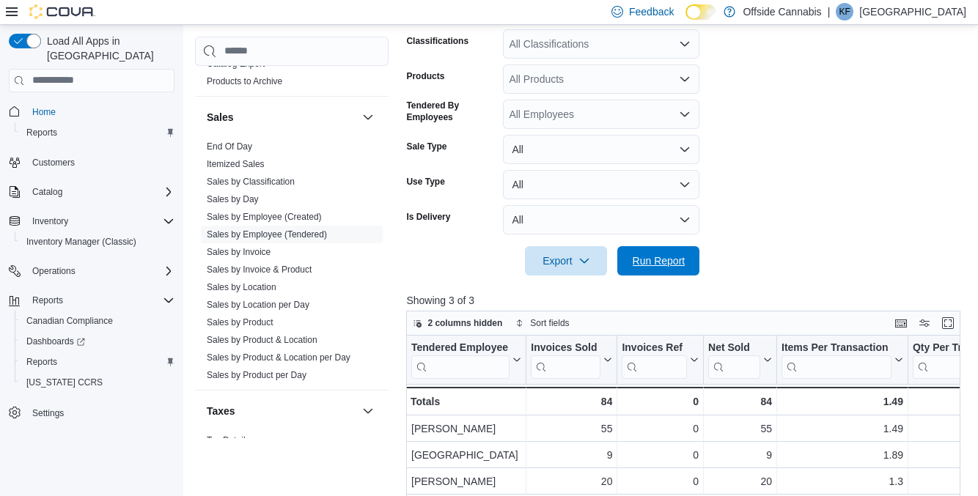
click at [661, 273] on span "Run Report" at bounding box center [658, 260] width 65 height 29
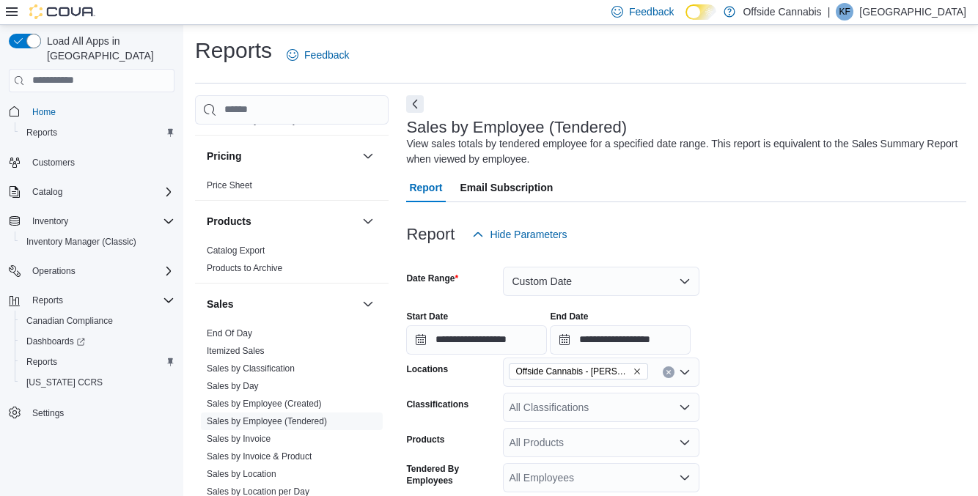
scroll to position [863, 0]
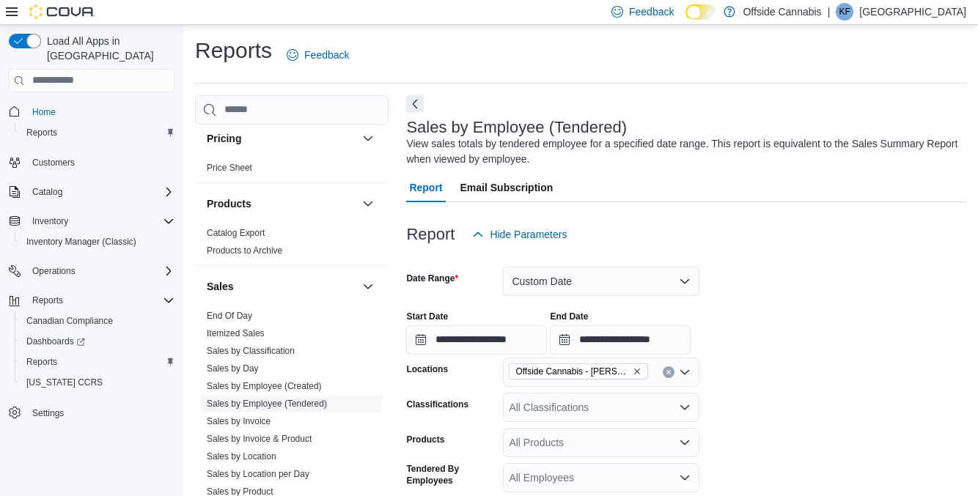
click at [249, 311] on link "End Of Day" at bounding box center [229, 316] width 45 height 10
click at [234, 315] on link "End Of Day" at bounding box center [229, 316] width 45 height 10
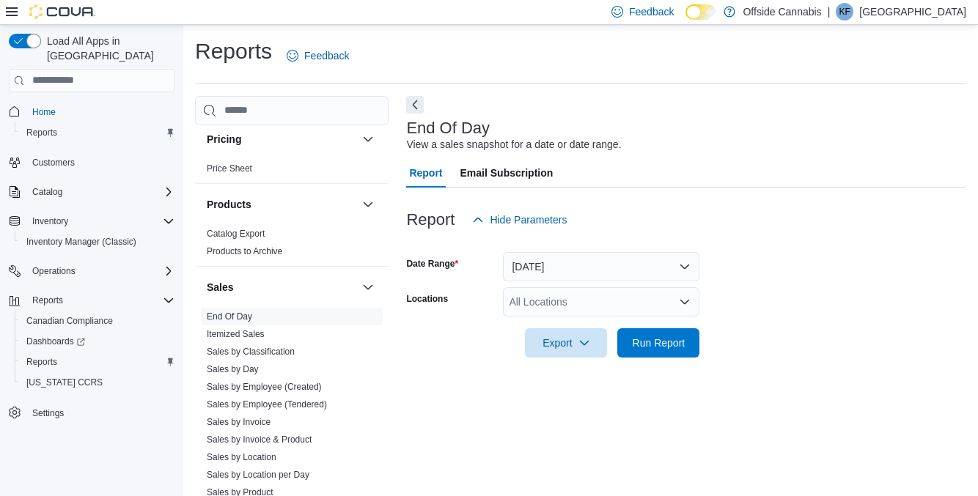
click at [669, 301] on div "All Locations" at bounding box center [601, 301] width 196 height 29
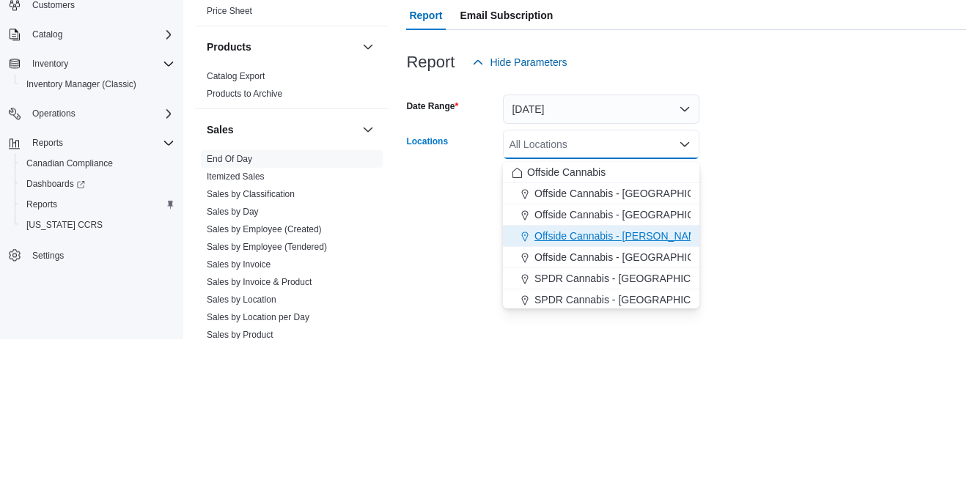
click at [637, 396] on span "Offside Cannabis - [PERSON_NAME]" at bounding box center [620, 393] width 172 height 15
click at [790, 370] on div at bounding box center [686, 367] width 560 height 18
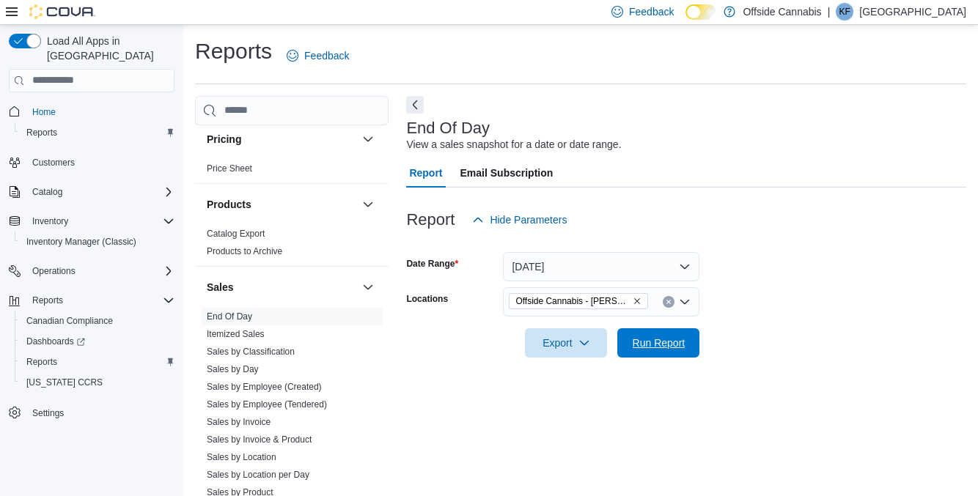
click at [666, 338] on span "Run Report" at bounding box center [658, 342] width 65 height 29
